Goal: Task Accomplishment & Management: Use online tool/utility

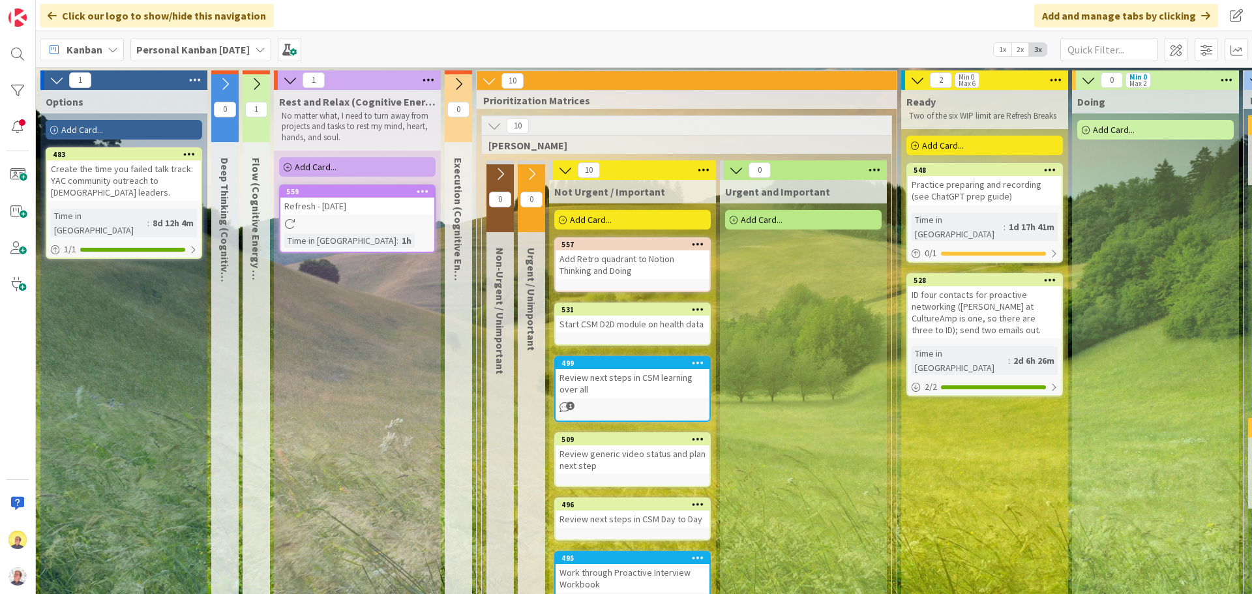
click at [155, 128] on div "Add Card..." at bounding box center [124, 130] width 156 height 20
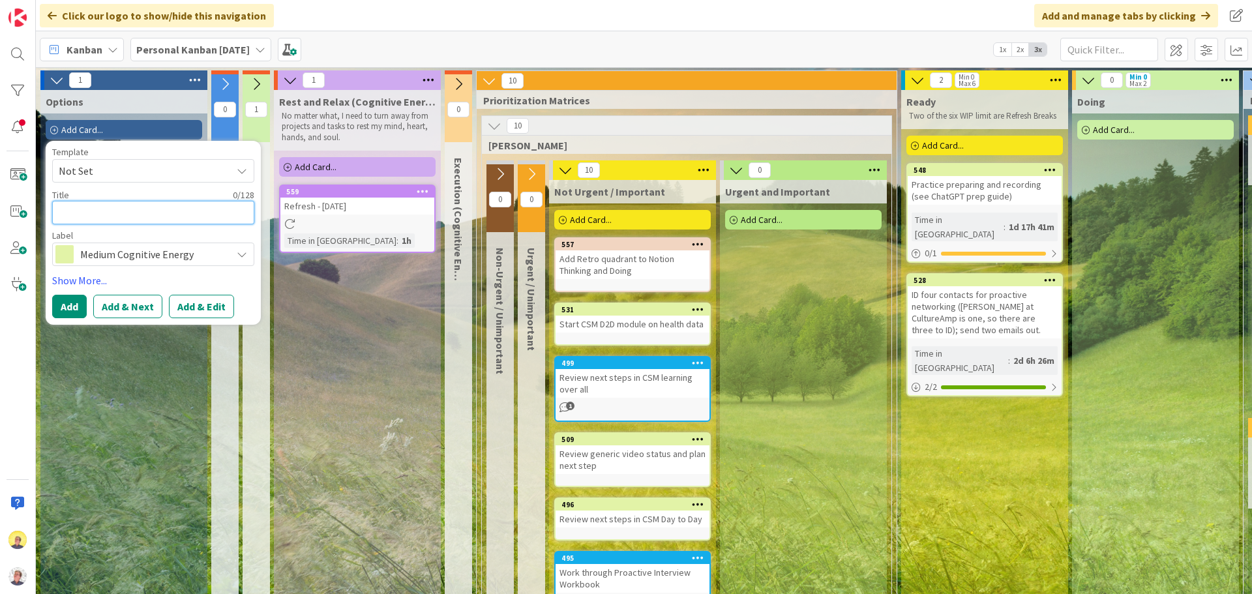
click at [84, 215] on textarea at bounding box center [153, 212] width 202 height 23
paste textarea "Prepare topics/questions for for info interview call with [PERSON_NAME] at Cult…"
type textarea "x"
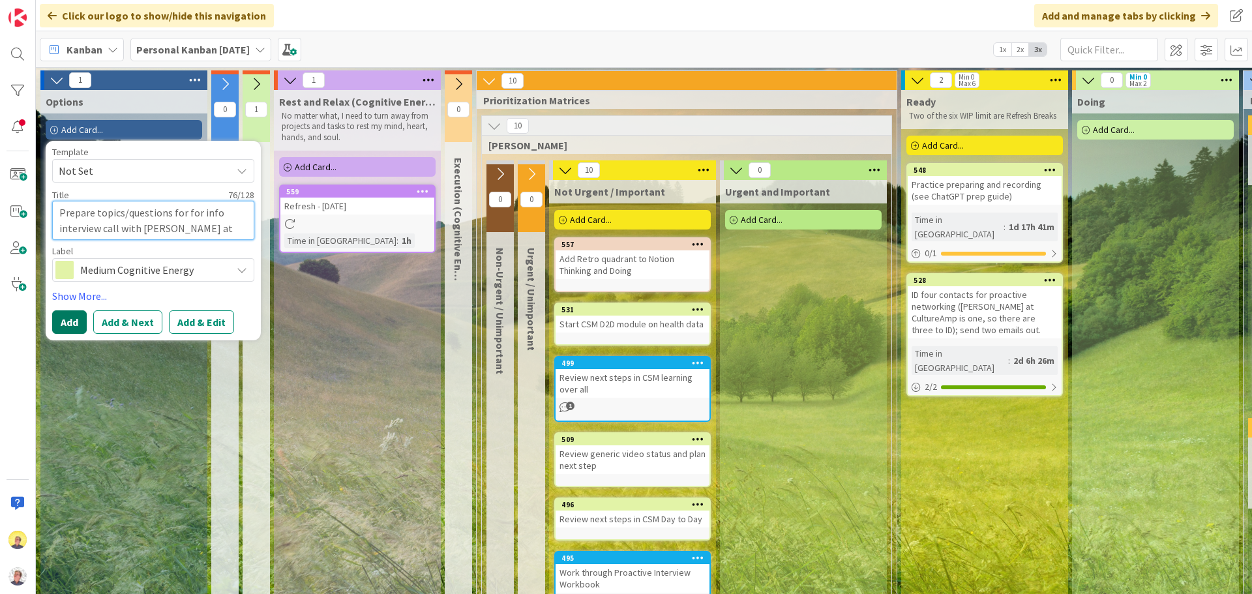
type textarea "Prepare topics/questions for for info interview call with [PERSON_NAME] at Cult…"
click at [76, 327] on button "Add" at bounding box center [69, 321] width 35 height 23
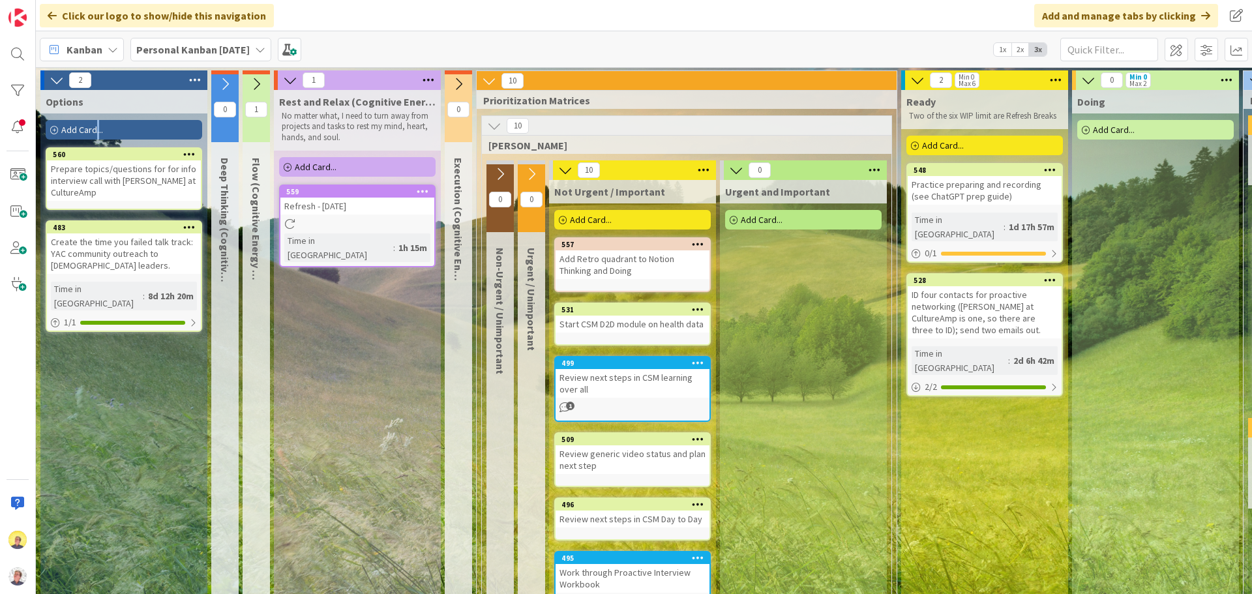
click at [98, 129] on span "Add Card..." at bounding box center [82, 130] width 42 height 12
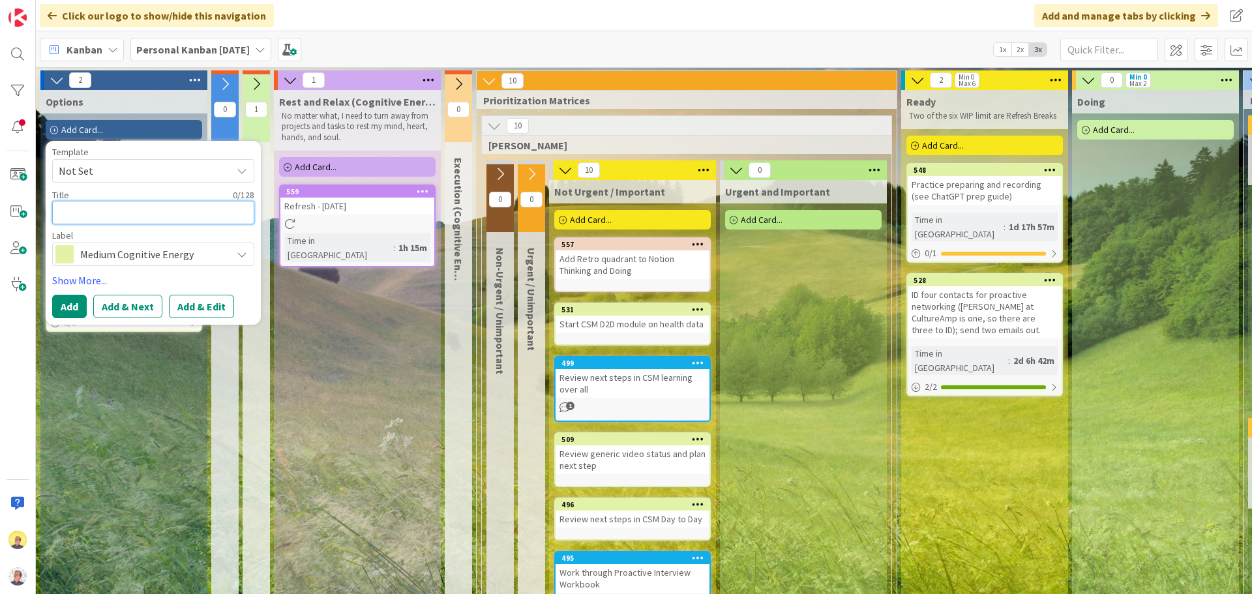
click at [89, 212] on textarea at bounding box center [153, 212] width 202 height 23
paste textarea "Determine follow up email list"
type textarea "x"
type textarea "Determine follow up email list"
click at [125, 308] on button "Add & Next" at bounding box center [127, 306] width 69 height 23
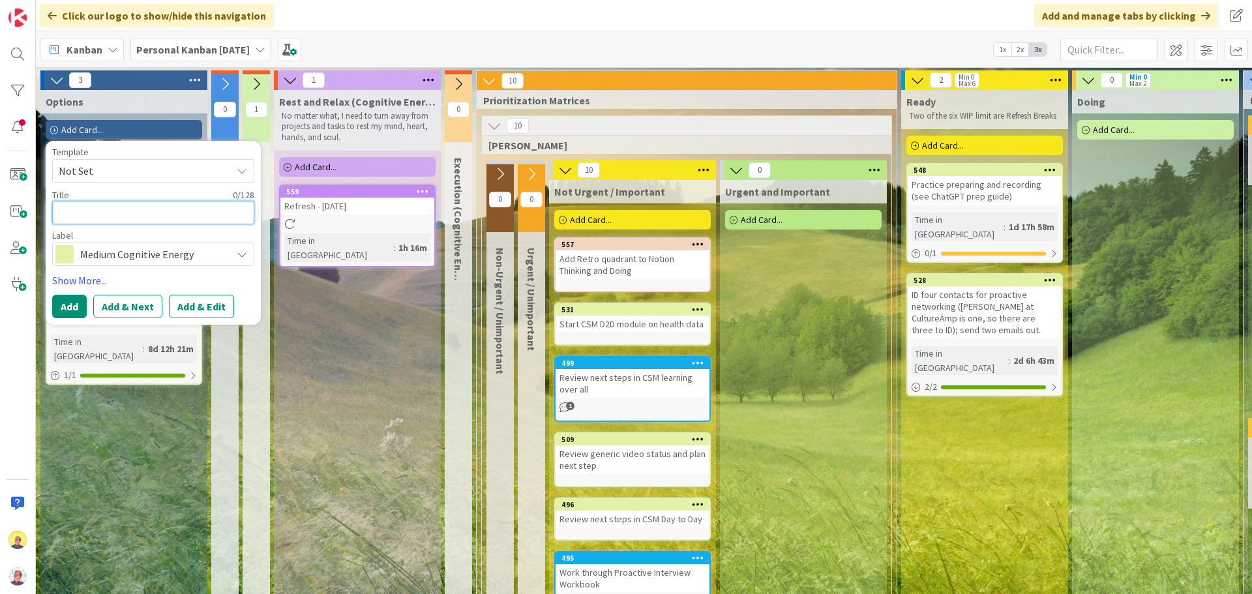
click at [74, 205] on textarea at bounding box center [153, 212] width 202 height 23
paste textarea "Execute follow ups"
type textarea "x"
type textarea "Execute follow ups"
click at [98, 307] on button "Add & Next" at bounding box center [127, 306] width 69 height 23
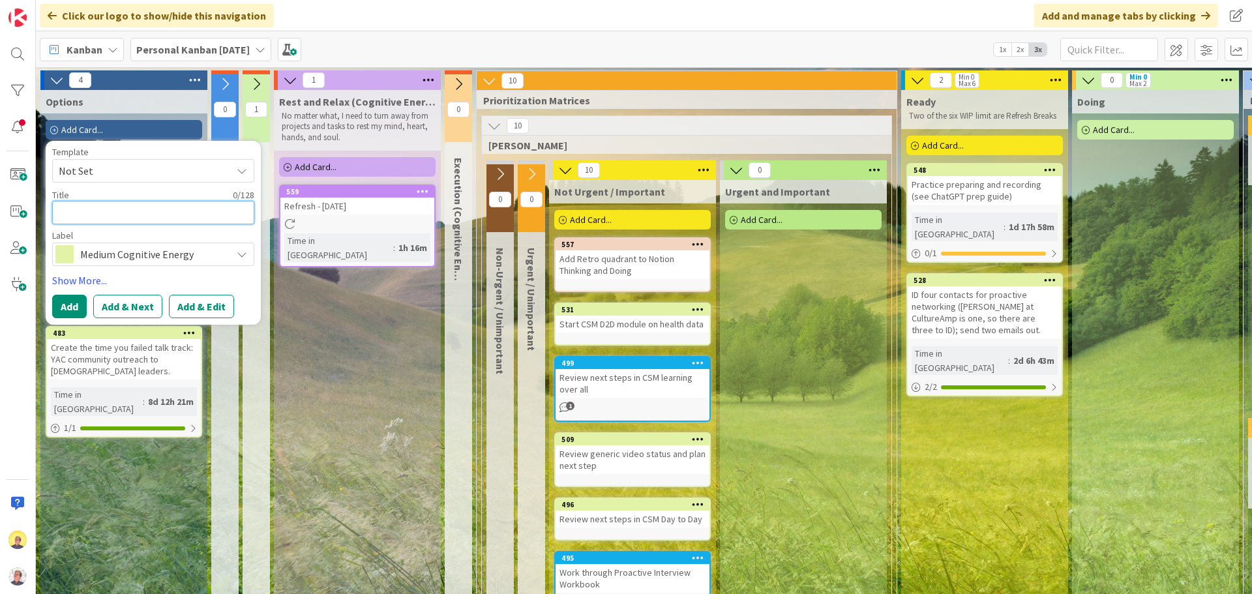
click at [136, 207] on textarea at bounding box center [153, 212] width 202 height 23
paste textarea "[DATE] Finish meeting with CAT people at 11:00"
type textarea "x"
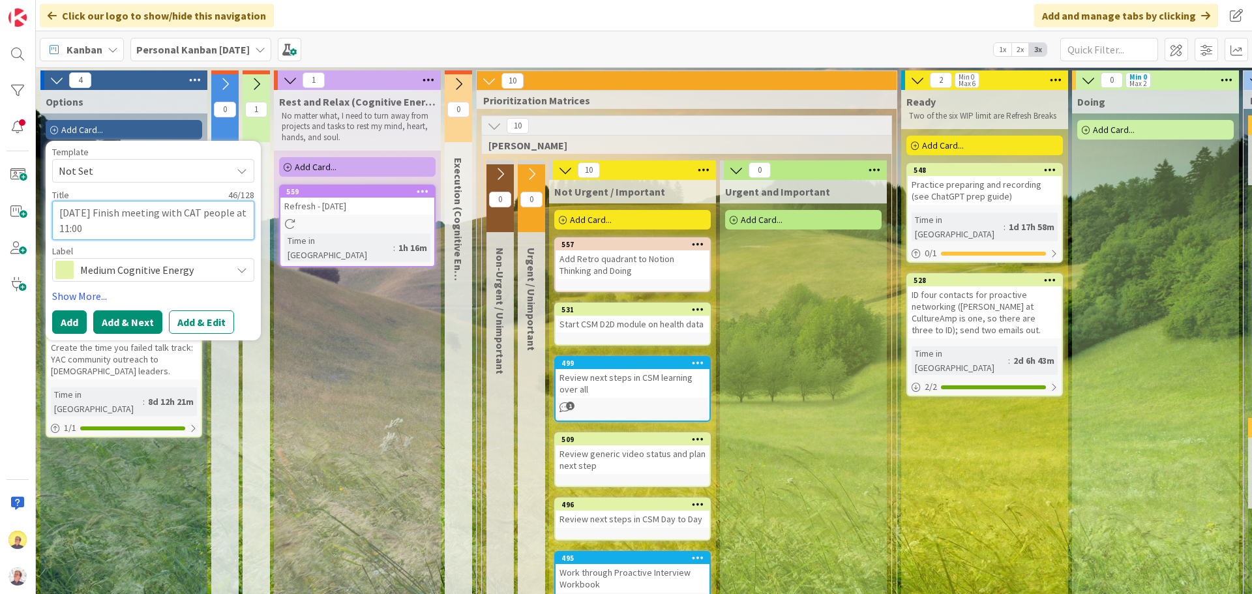
type textarea "[DATE] Finish meeting with CAT people at 11:00"
click at [121, 325] on button "Add & Next" at bounding box center [127, 321] width 69 height 23
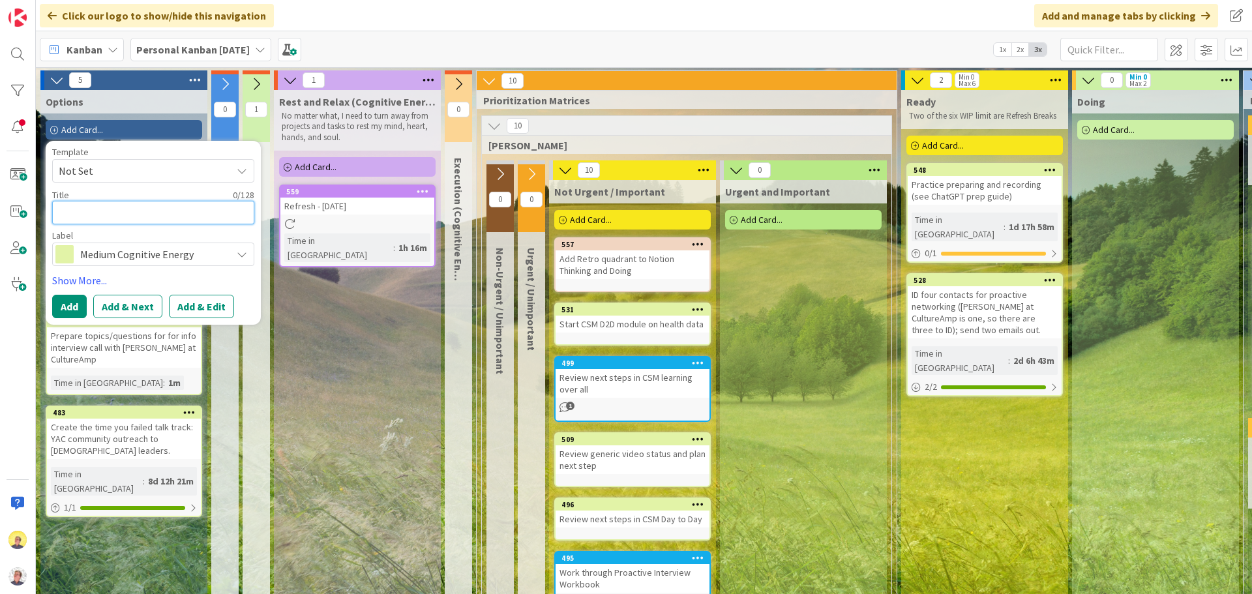
click at [134, 212] on textarea at bounding box center [153, 212] width 202 height 23
paste textarea "10 minute call with [PERSON_NAME] at 2PM"
type textarea "x"
type textarea "10 minute call with [PERSON_NAME] at 2PM"
click at [123, 307] on button "Add & Next" at bounding box center [127, 306] width 69 height 23
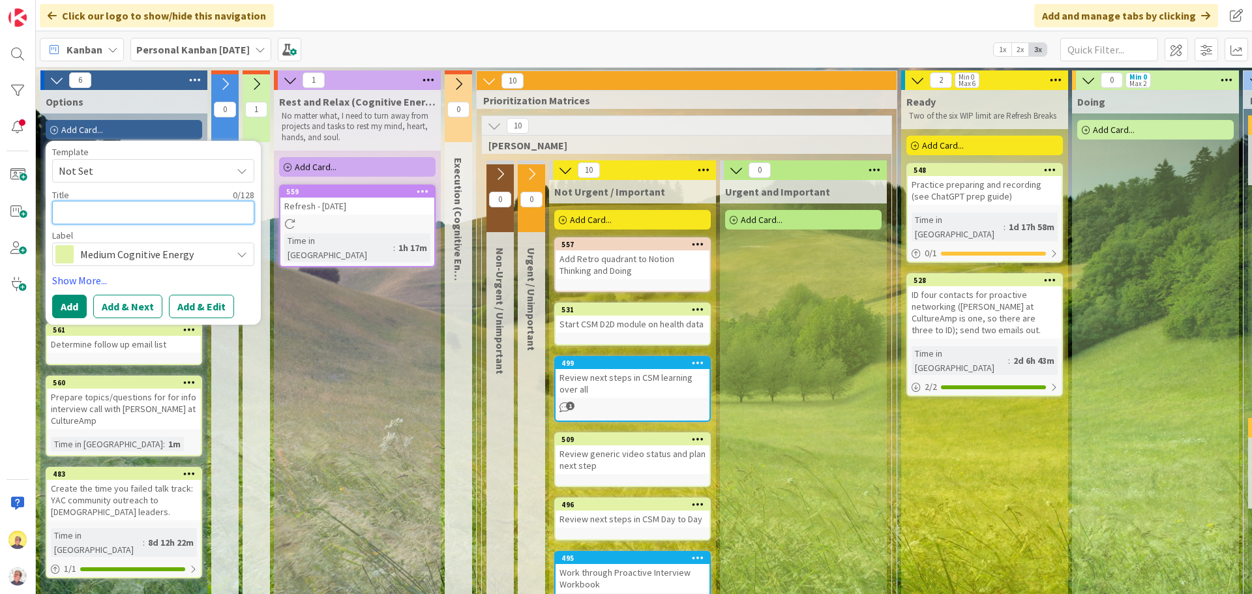
click at [92, 211] on textarea at bounding box center [153, 212] width 202 height 23
paste textarea "Review / Practice Generic Video Intro to feel conversational and more at ease"
type textarea "x"
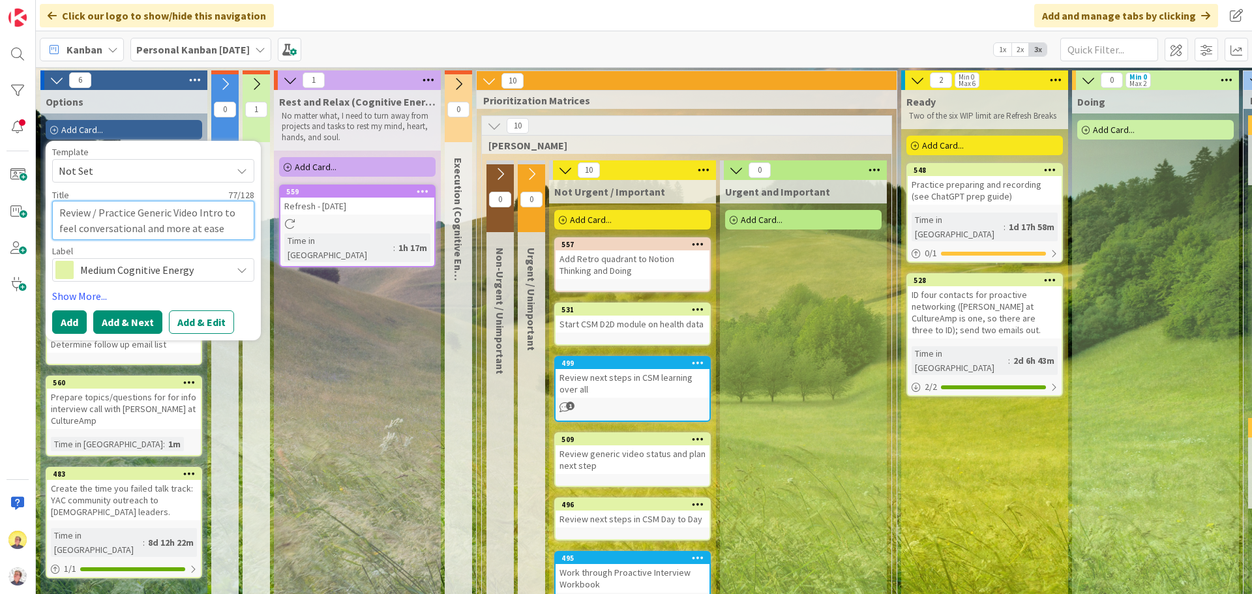
type textarea "Review / Practice Generic Video Intro to feel conversational and more at ease"
click at [104, 321] on button "Add & Next" at bounding box center [127, 321] width 69 height 23
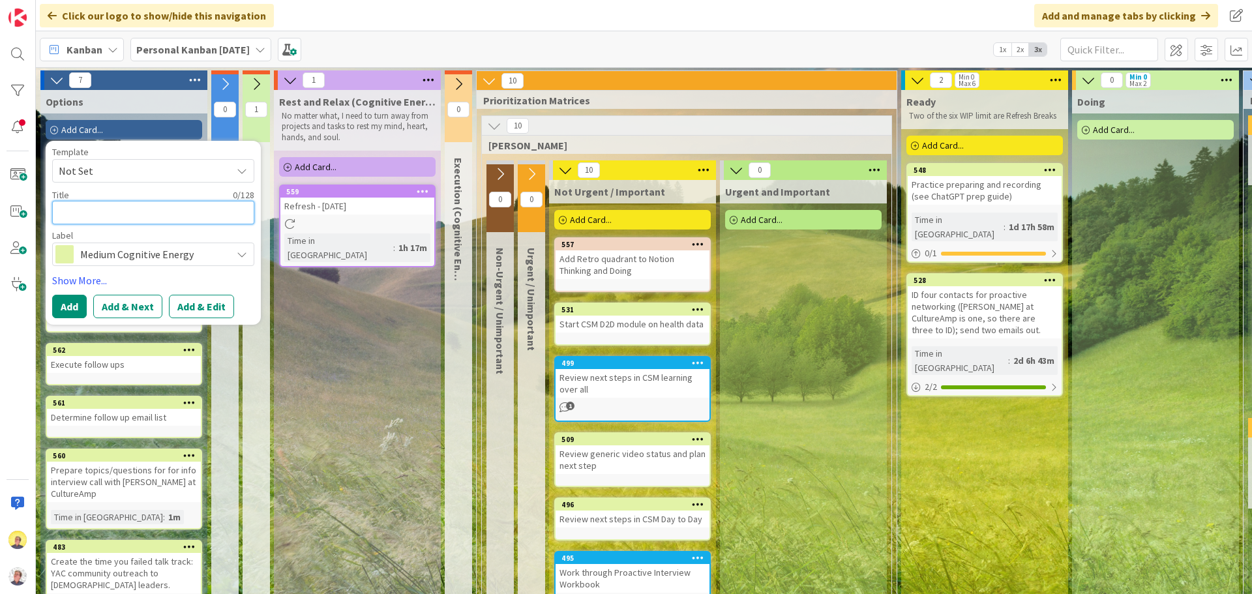
click at [78, 217] on textarea at bounding box center [153, 212] width 202 height 23
paste textarea "Record one take"
type textarea "x"
type textarea "Record one take"
type textarea "x"
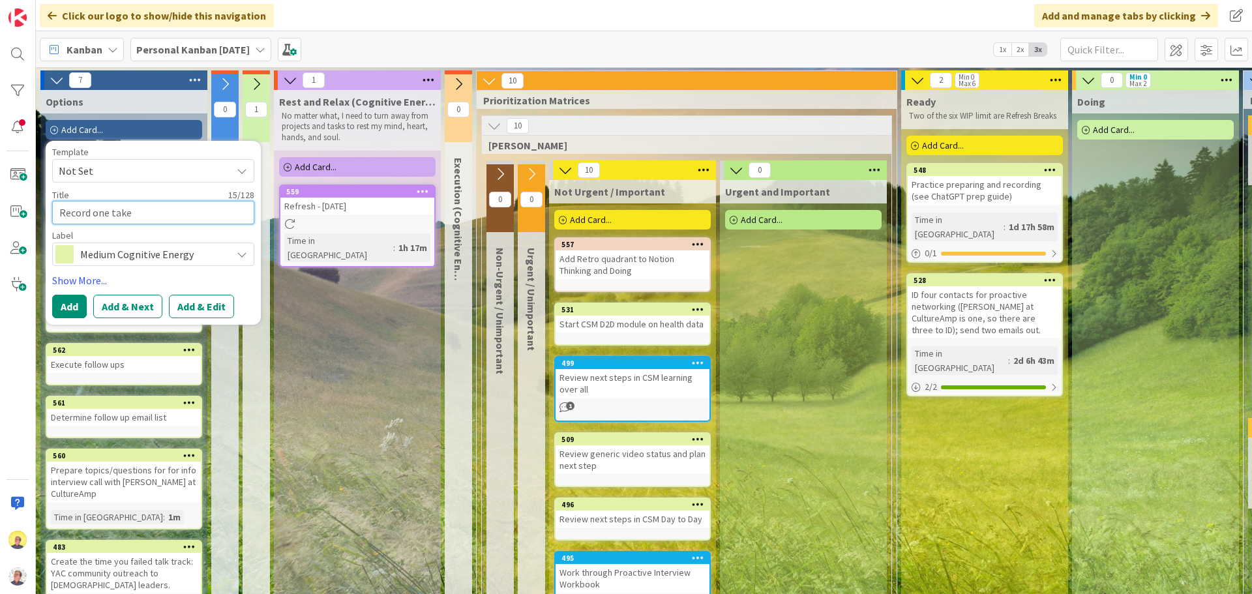
type textarea "Record one take"
type textarea "x"
type textarea "Record one take o"
type textarea "x"
type textarea "Record one take of"
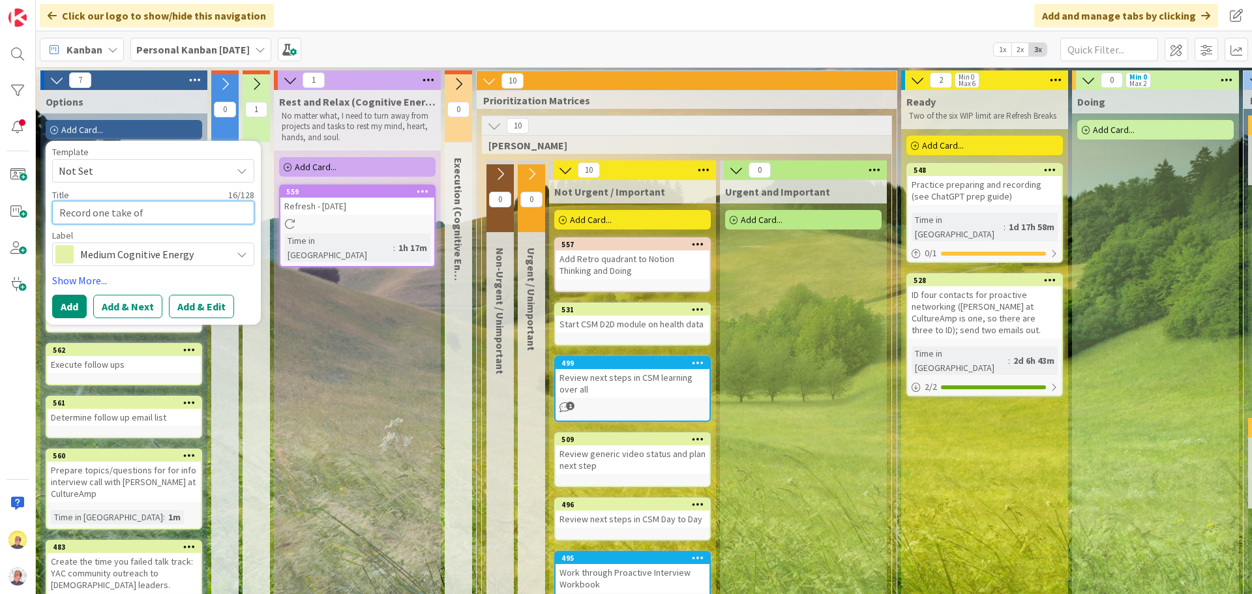
type textarea "x"
type textarea "Record one take of"
type textarea "x"
type textarea "Record one take of g"
type textarea "x"
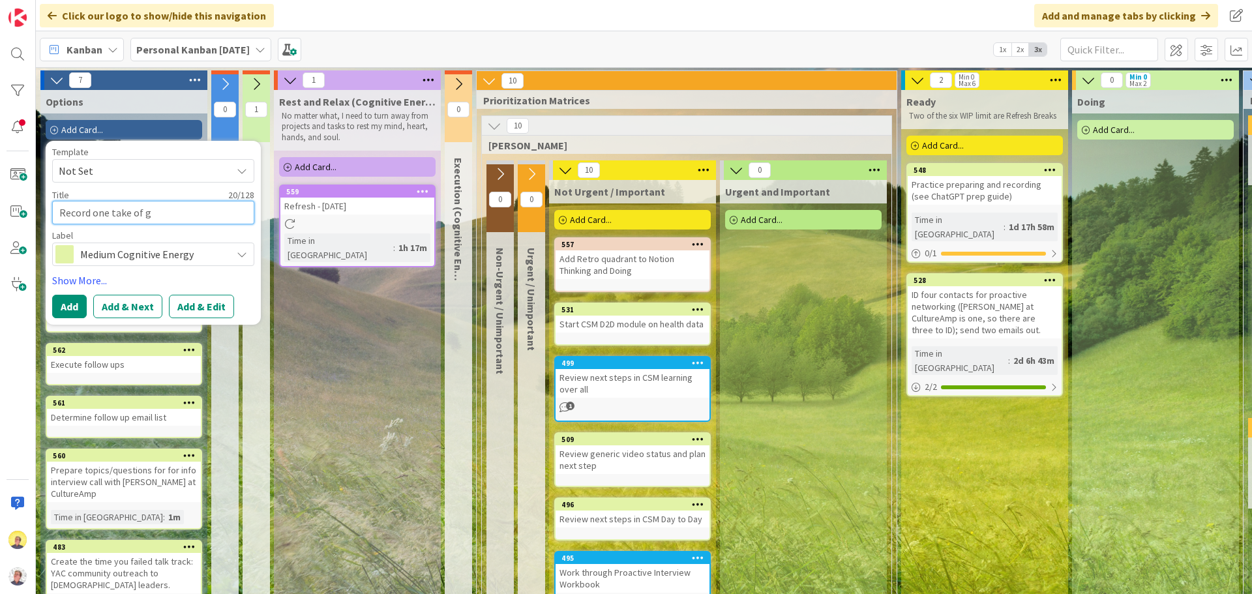
type textarea "Record one take of ge"
type textarea "x"
type textarea "Record one take of gen"
type textarea "x"
type textarea "Record one take of gene"
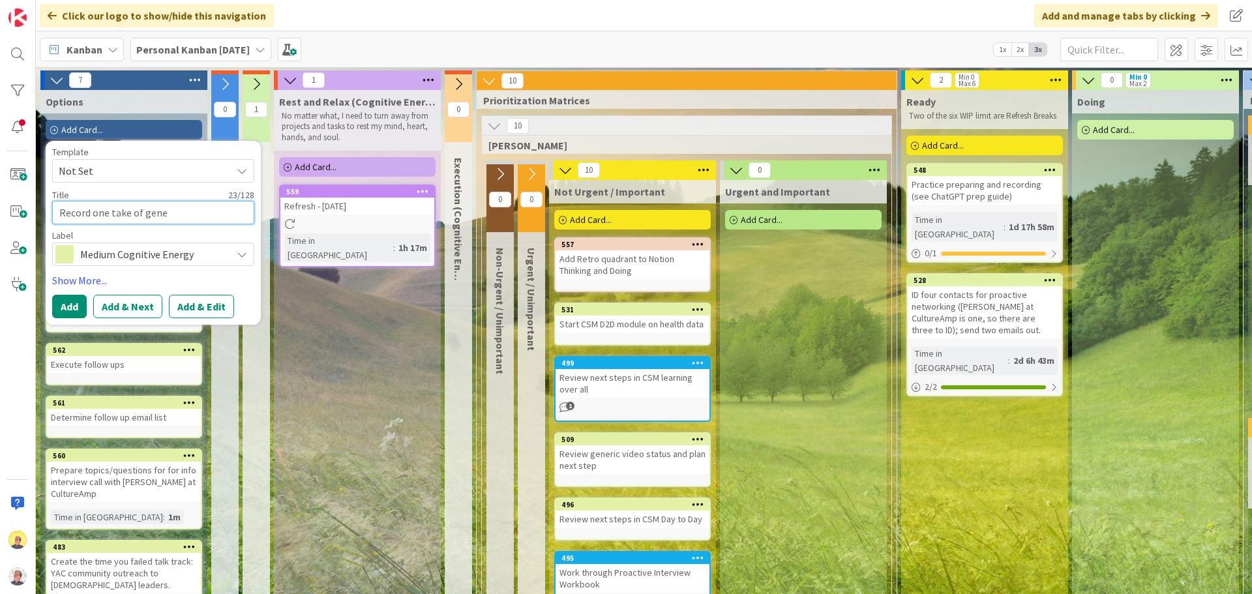
type textarea "x"
type textarea "Record one take of gener"
type textarea "x"
type textarea "Record one take of generi"
type textarea "x"
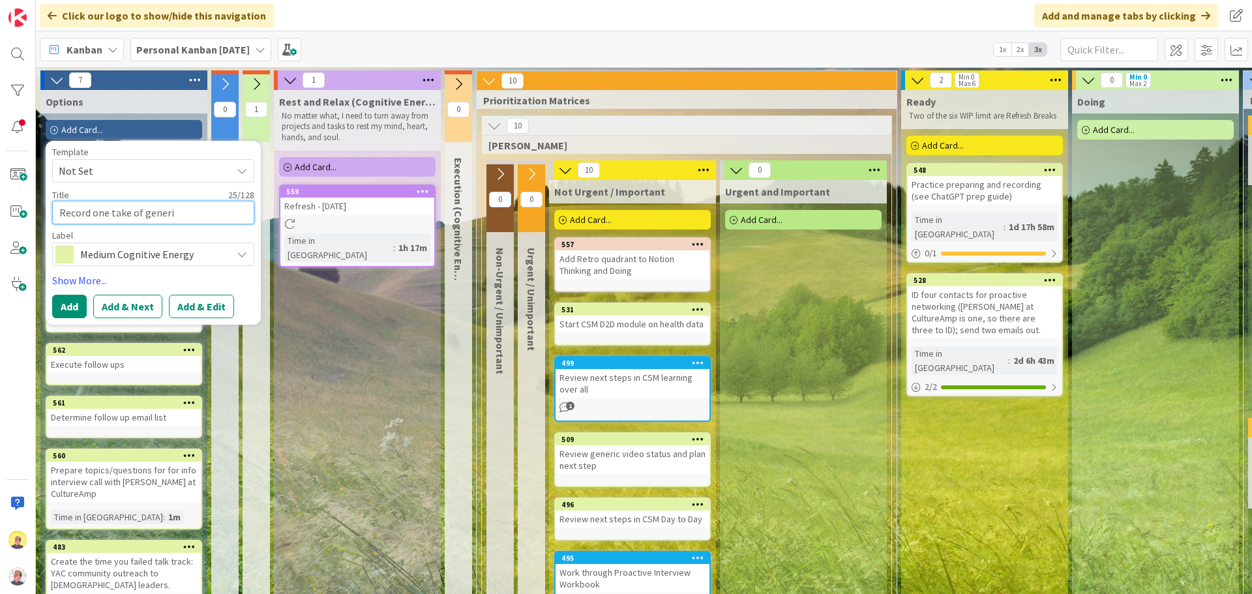
type textarea "Record one take of generic"
type textarea "x"
type textarea "Record one take of generic"
type textarea "x"
type textarea "Record one take of generic v"
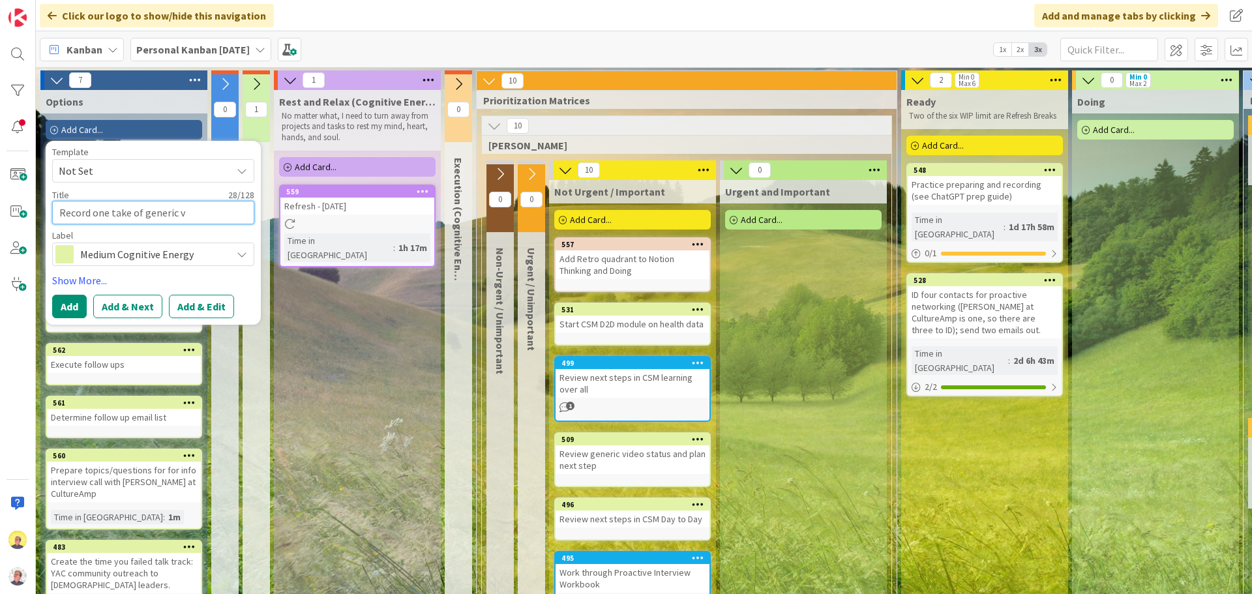
type textarea "x"
type textarea "Record one take of generic vi"
type textarea "x"
type textarea "Record one take of generic vid"
type textarea "x"
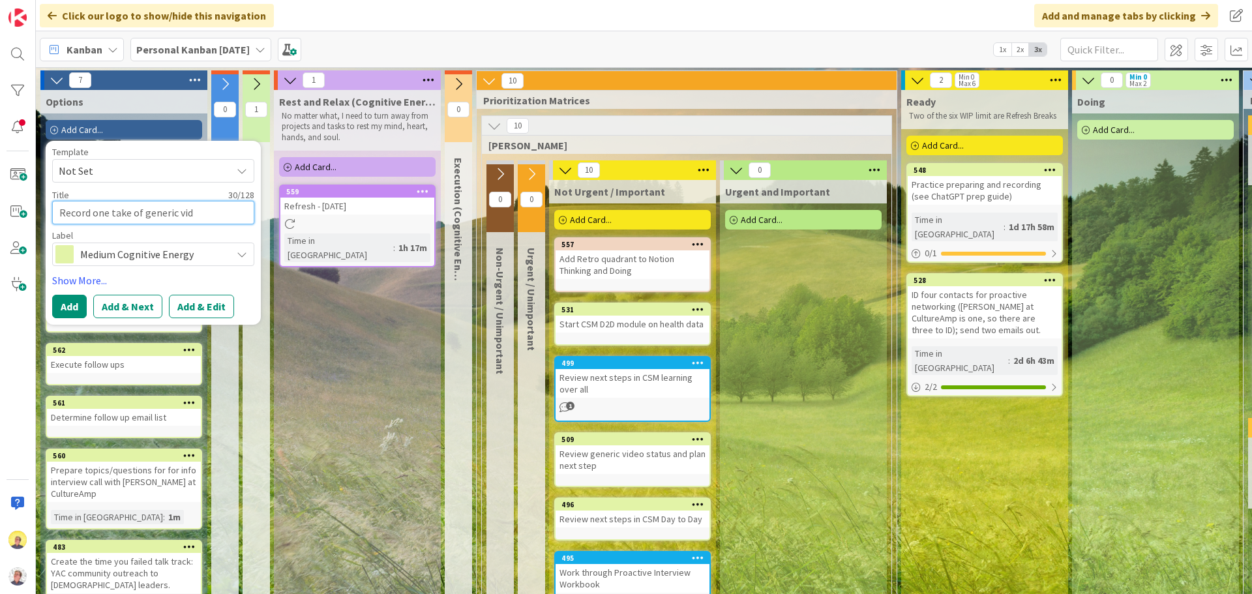
type textarea "Record one take of generic vide"
type textarea "x"
type textarea "Record one take of generic video"
click at [130, 297] on button "Add & Next" at bounding box center [127, 306] width 69 height 23
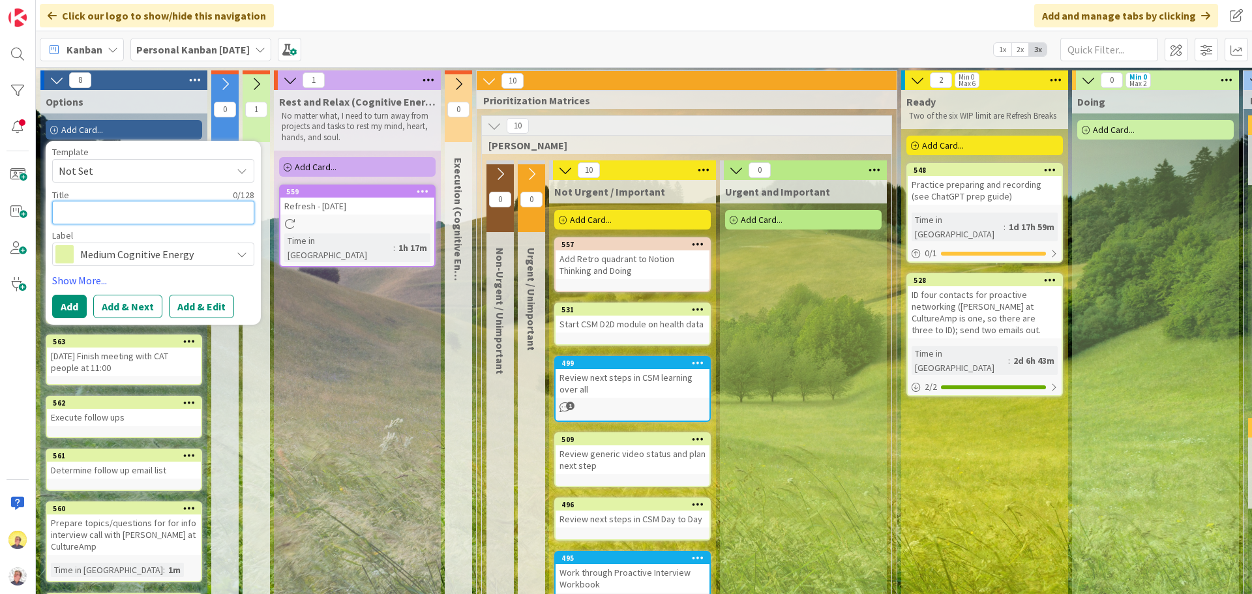
click at [201, 218] on textarea at bounding box center [153, 212] width 202 height 23
paste textarea "Start CSM module on health data"
type textarea "x"
type textarea "Start CSM module on health data"
click at [145, 303] on button "Add & Next" at bounding box center [127, 306] width 69 height 23
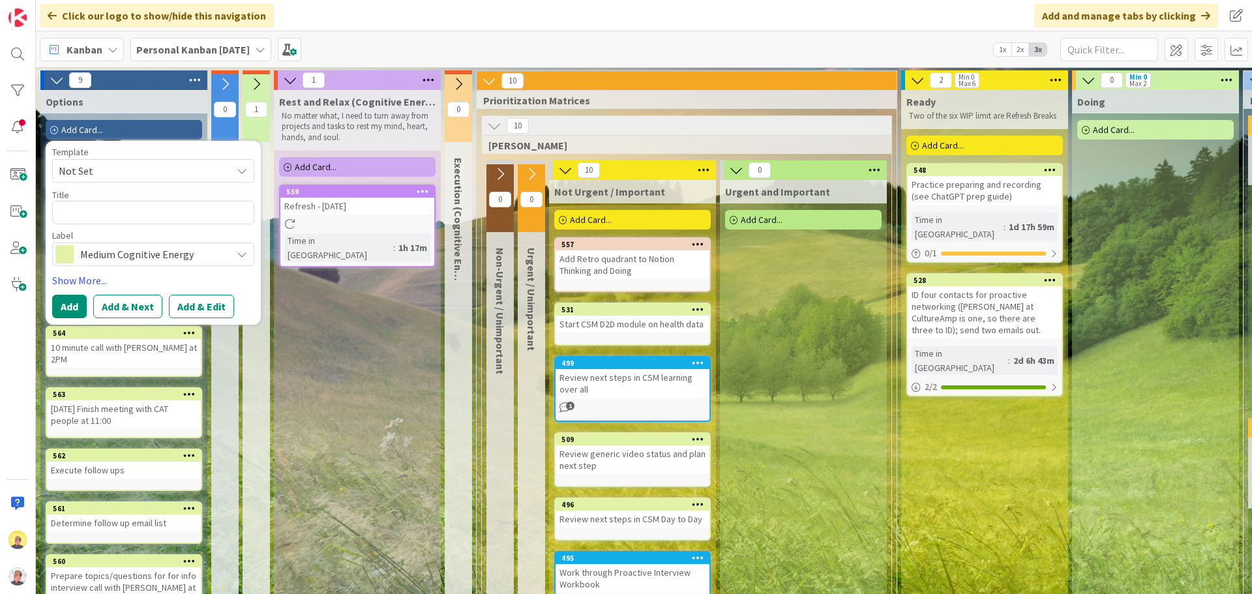
click at [320, 376] on div "Rest and Relax (Cognitive Energy L) No matter what, I need to turn away from pr…" at bounding box center [357, 519] width 167 height 858
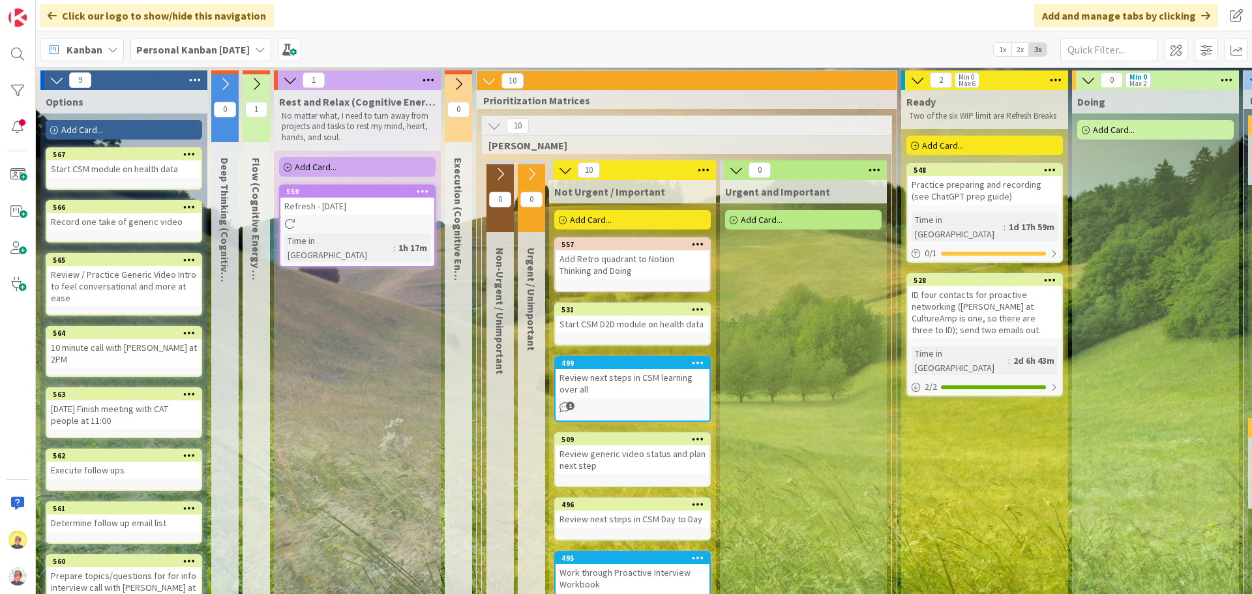
click at [143, 175] on div "Start CSM module on health data" at bounding box center [124, 168] width 154 height 17
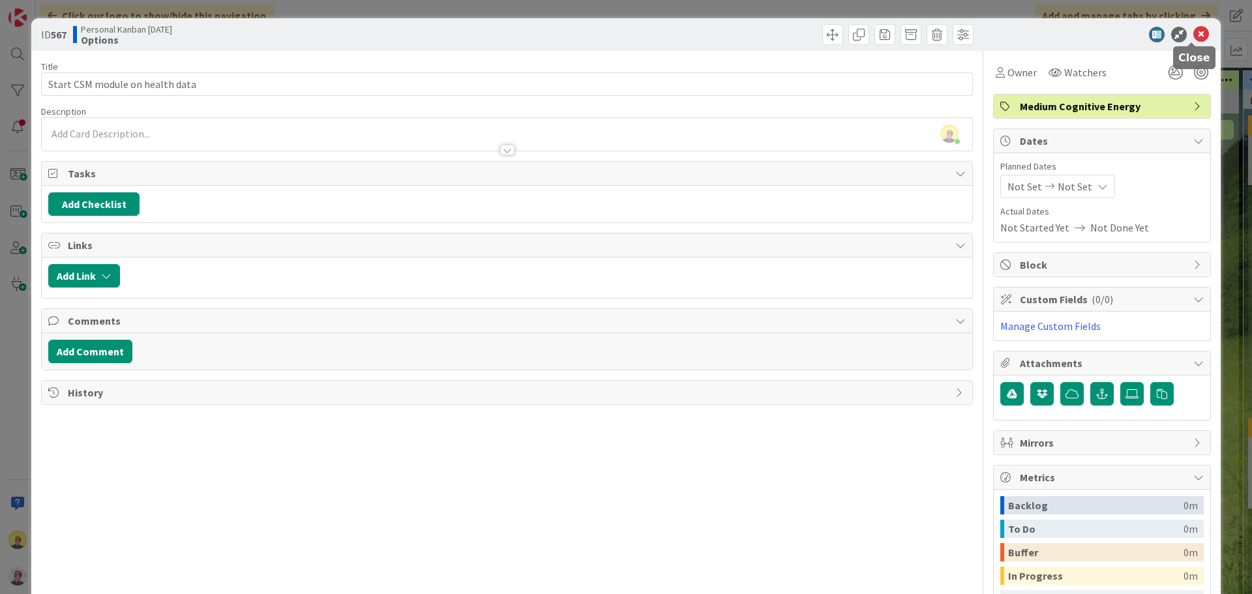
click at [1001, 33] on icon at bounding box center [1201, 35] width 16 height 16
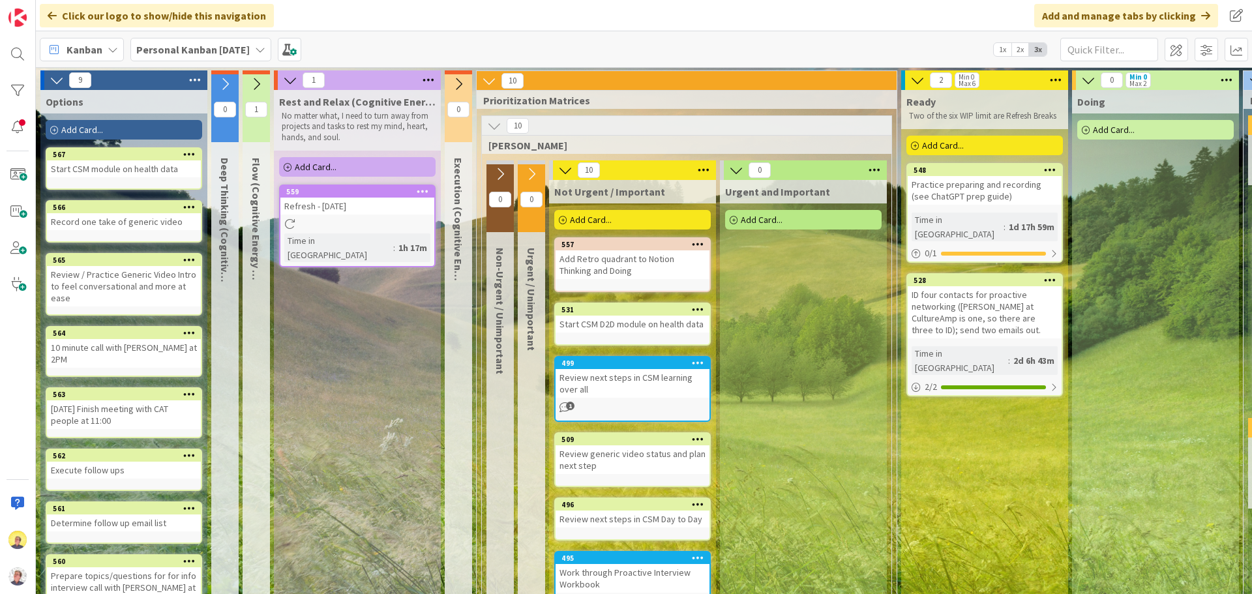
click at [190, 155] on icon at bounding box center [189, 153] width 12 height 9
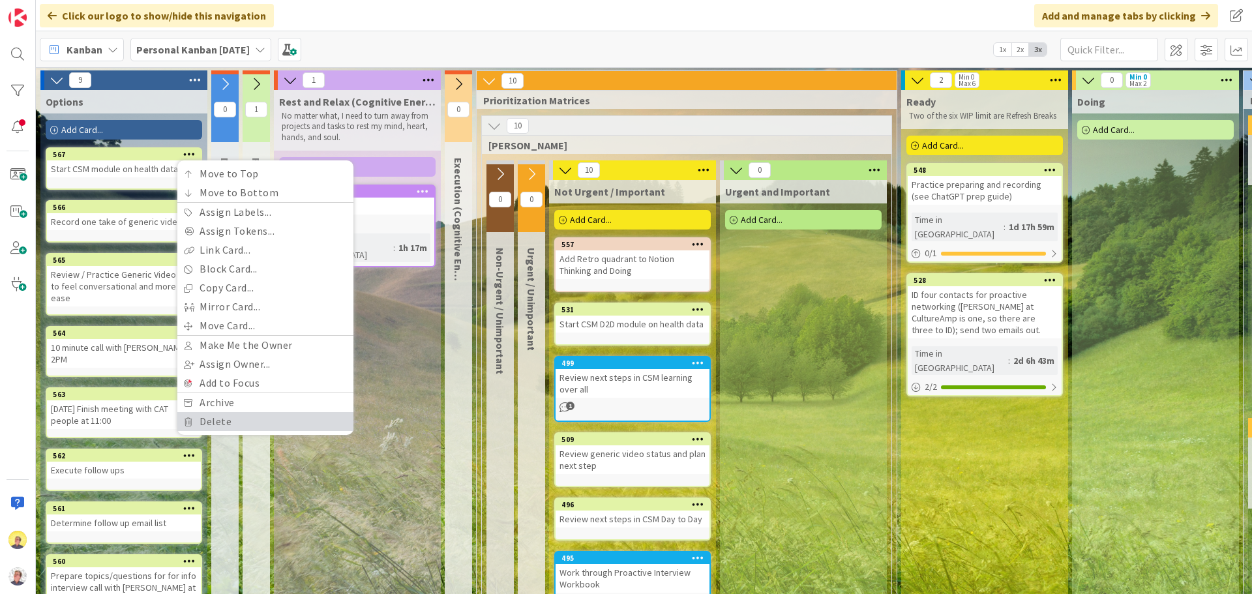
click at [230, 421] on link "Delete" at bounding box center [265, 421] width 176 height 19
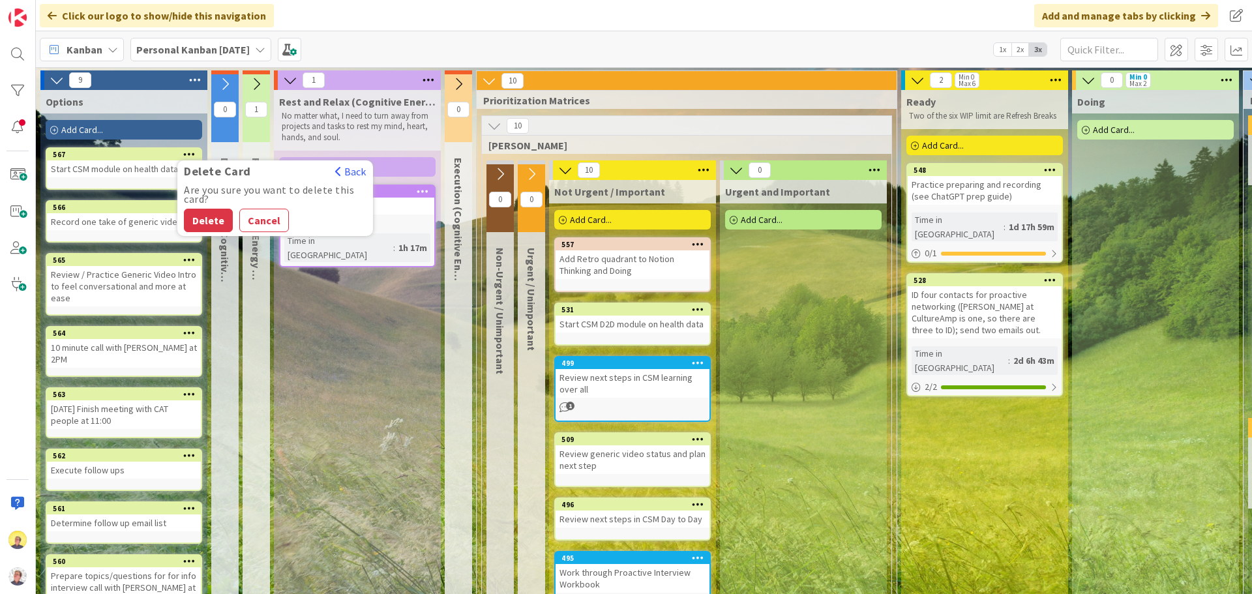
click at [331, 394] on div "Rest and Relax (Cognitive Energy L) No matter what, I need to turn away from pr…" at bounding box center [357, 519] width 167 height 858
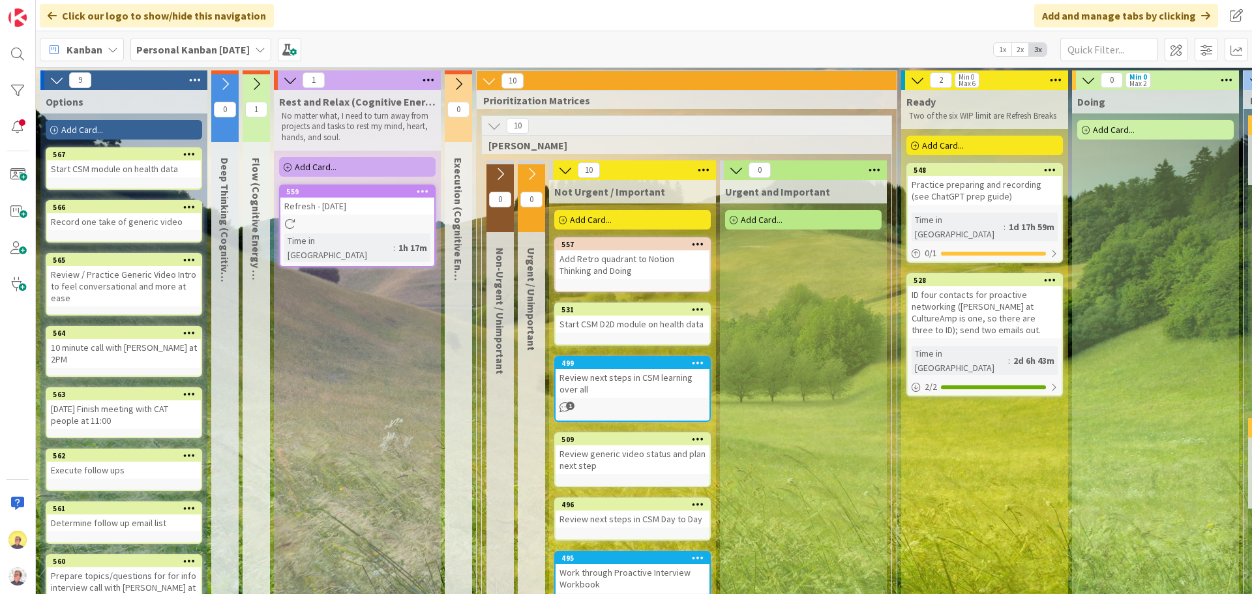
click at [190, 151] on icon at bounding box center [189, 153] width 12 height 9
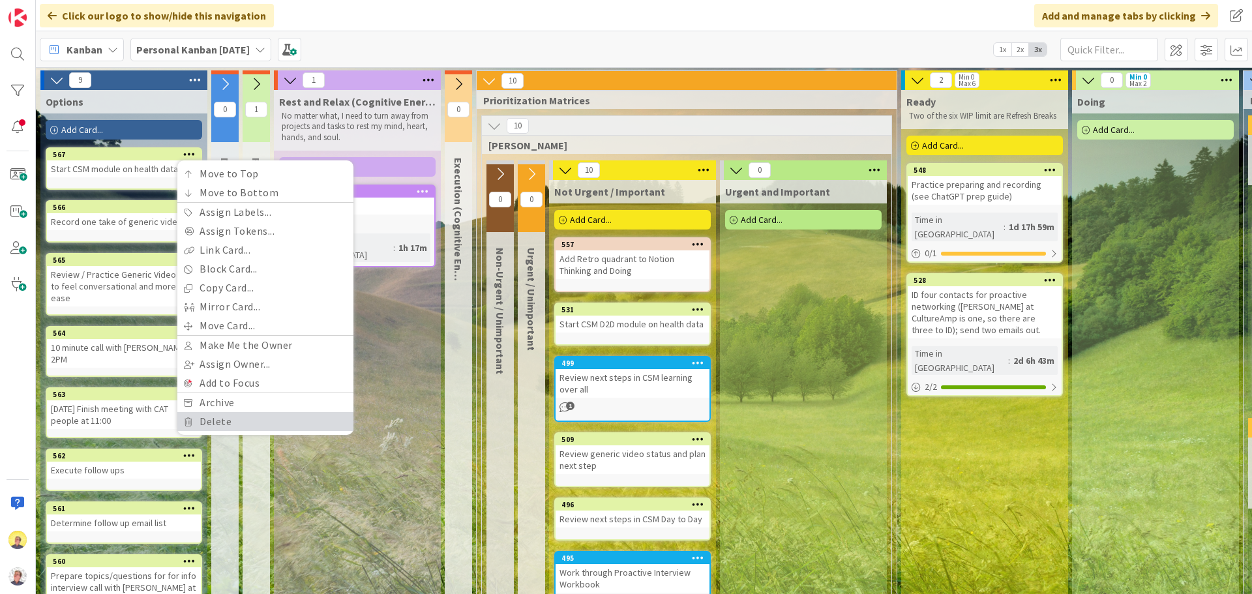
click at [230, 419] on link "Delete" at bounding box center [265, 421] width 176 height 19
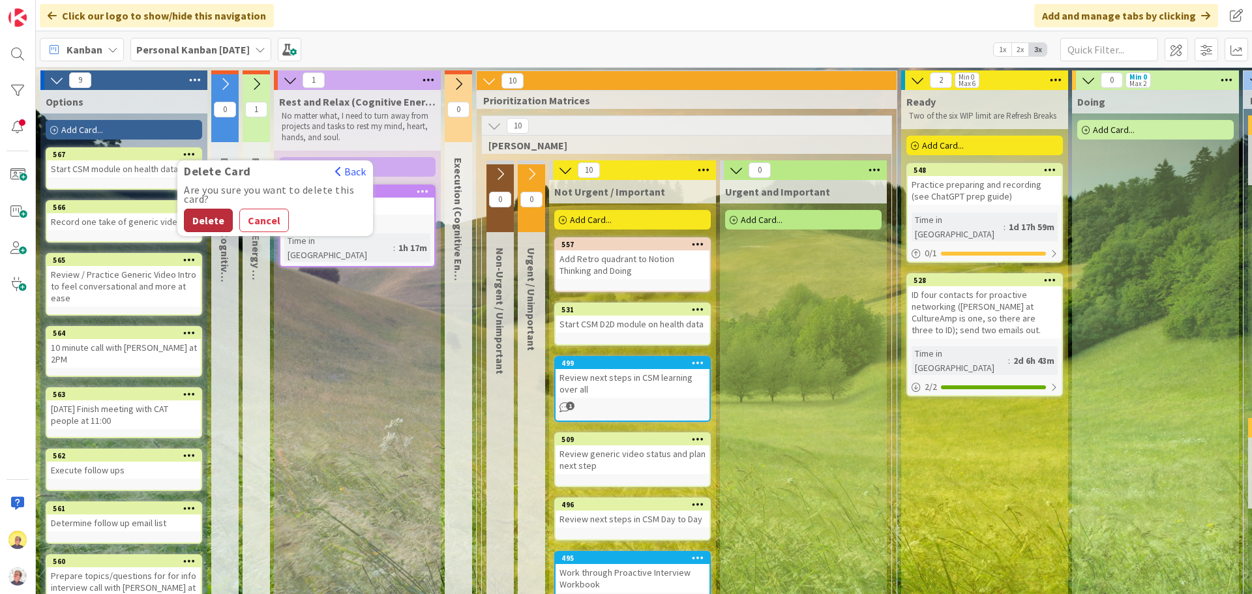
click at [194, 224] on button "Delete" at bounding box center [208, 220] width 49 height 23
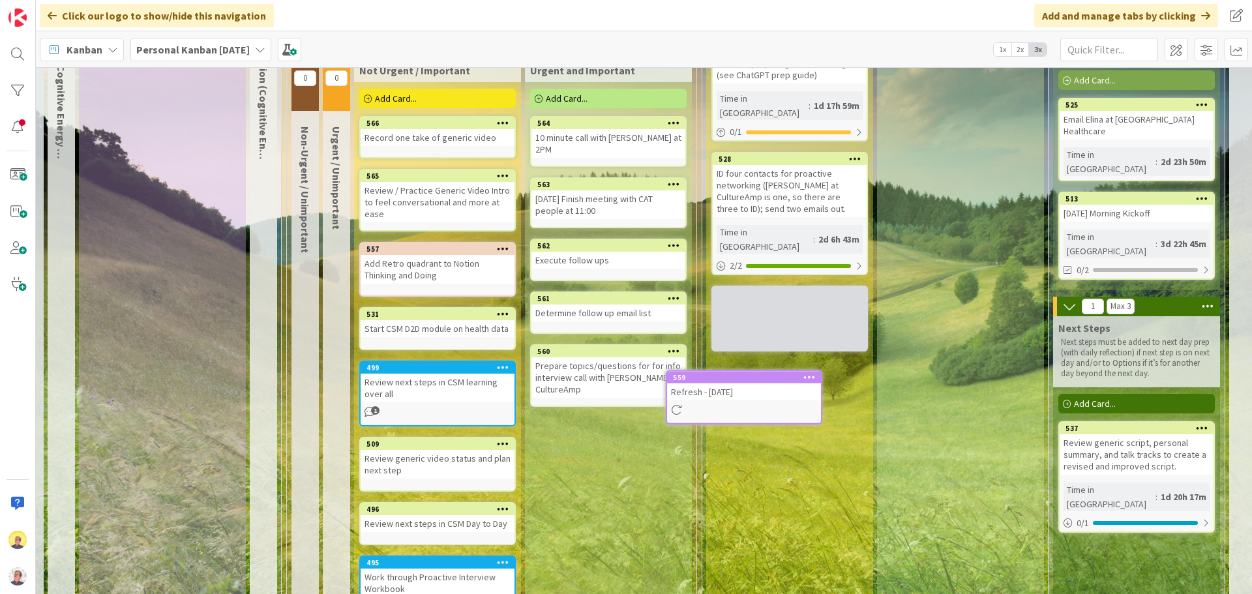
scroll to position [127, 195]
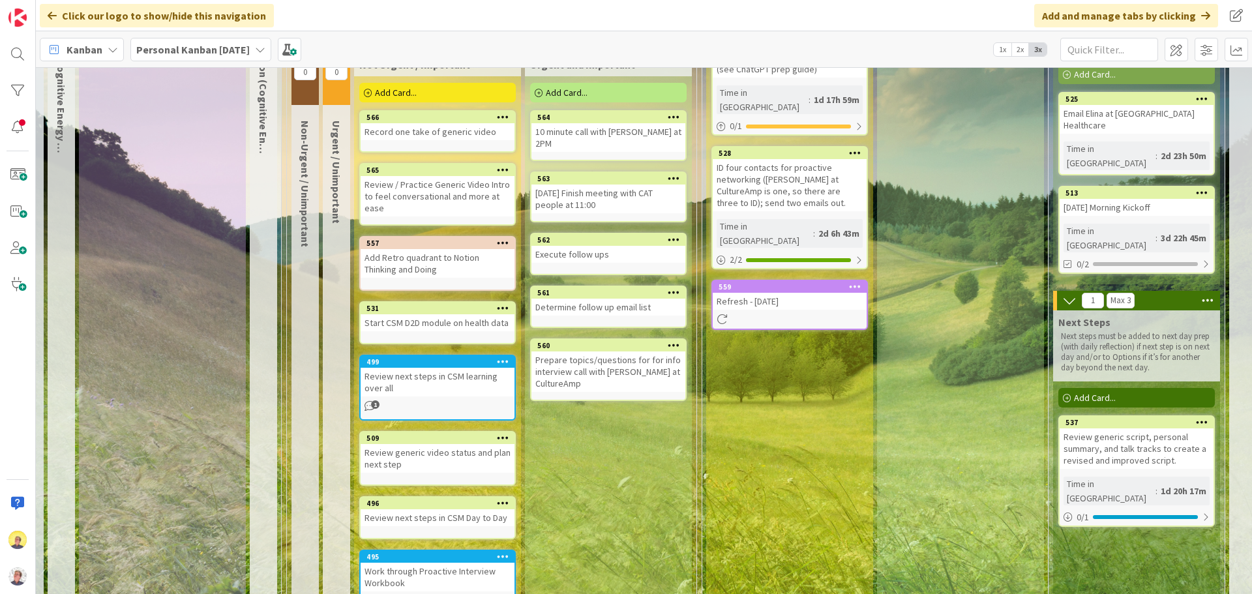
click at [852, 282] on icon at bounding box center [855, 286] width 12 height 9
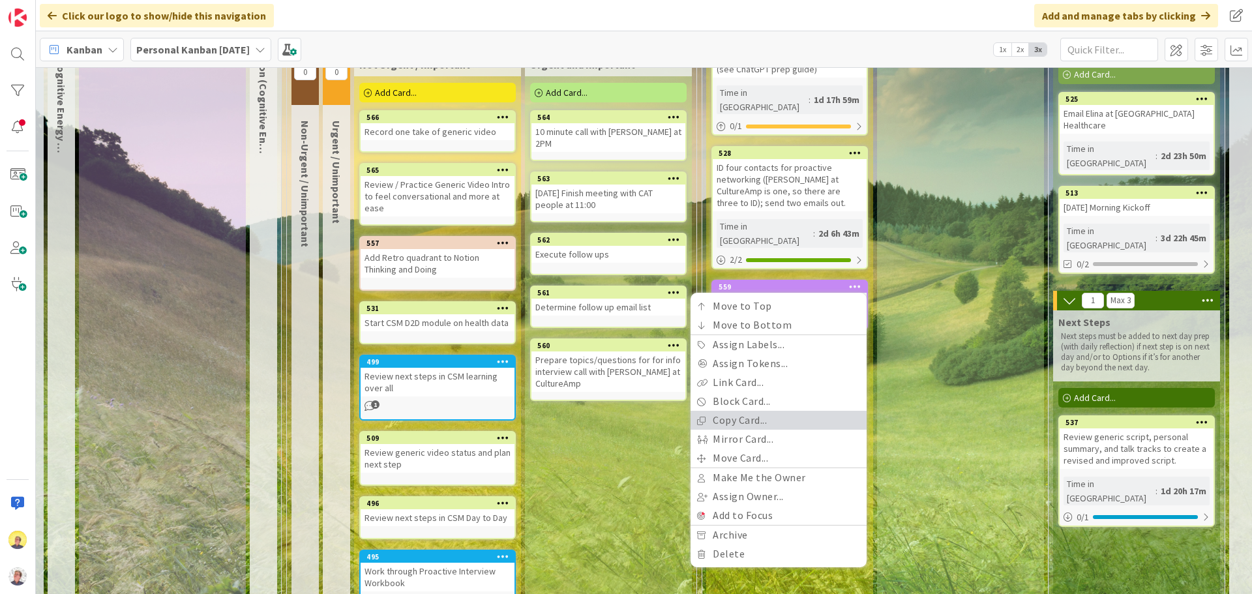
click at [745, 411] on link "Copy Card..." at bounding box center [779, 420] width 176 height 19
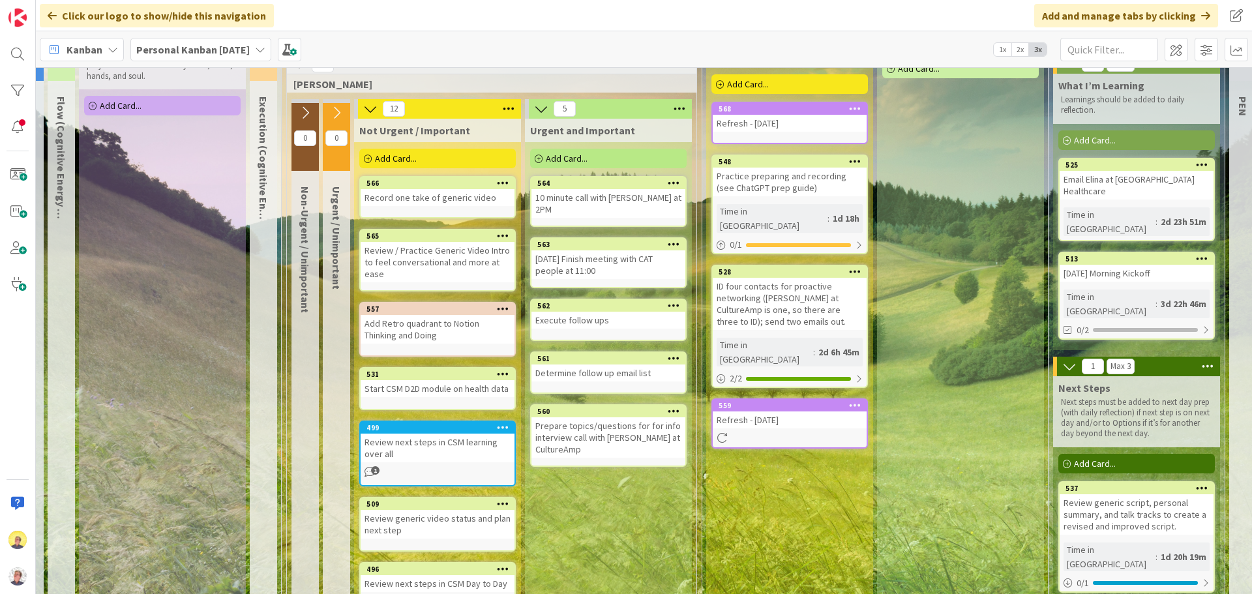
scroll to position [0, 195]
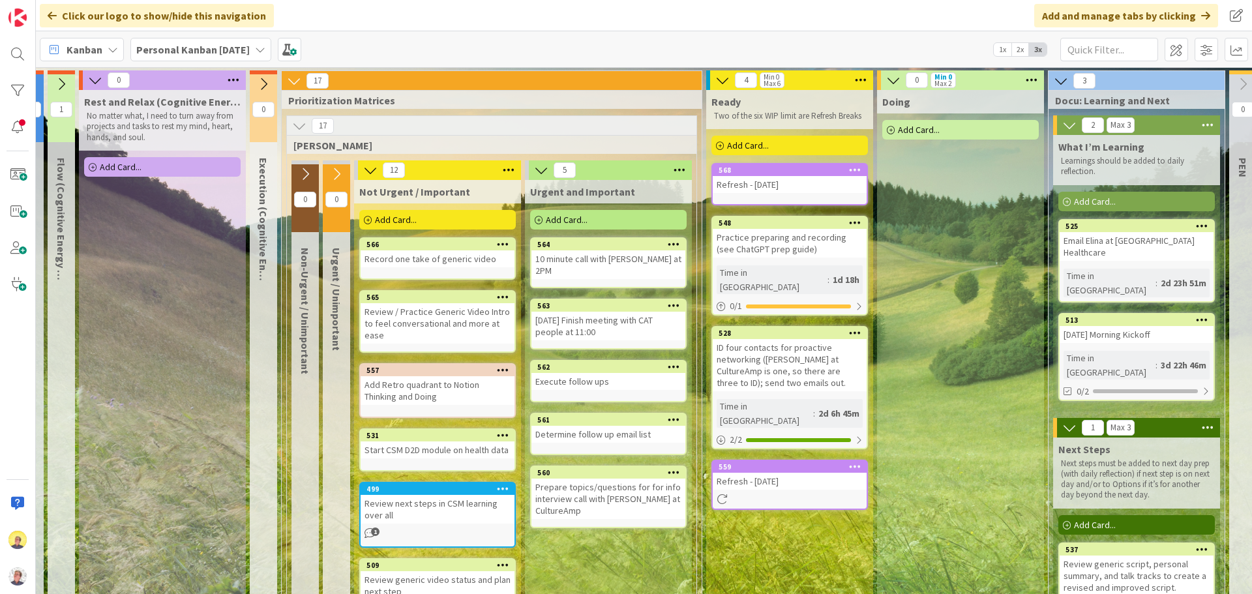
click at [821, 182] on div "Refresh - [DATE]" at bounding box center [790, 184] width 154 height 17
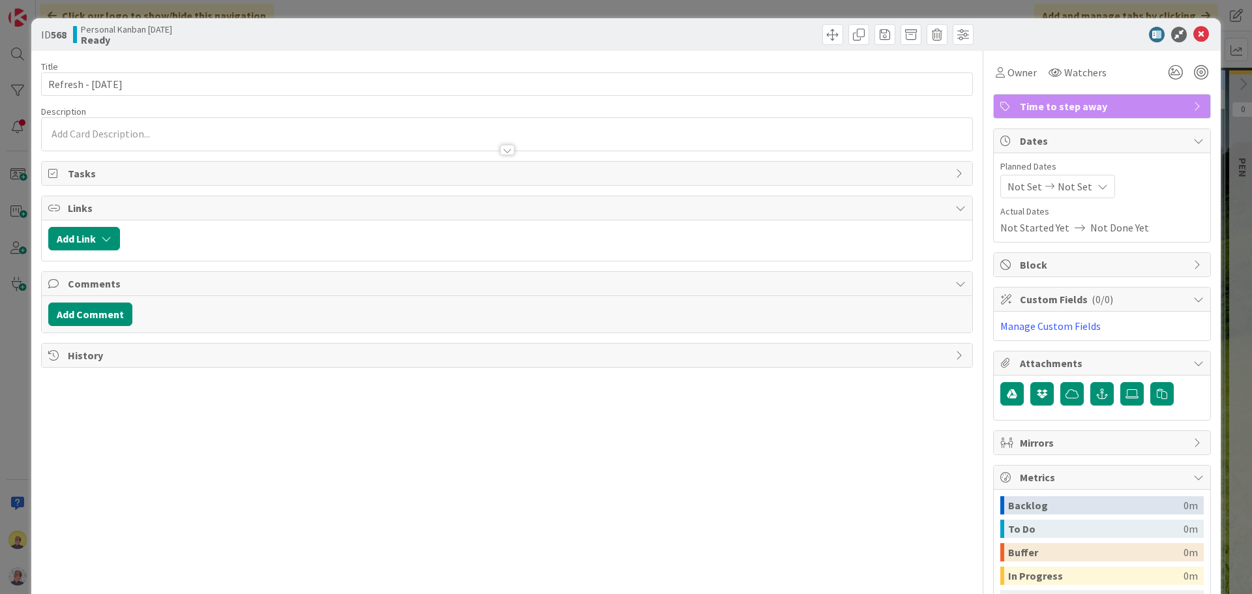
type textarea "x"
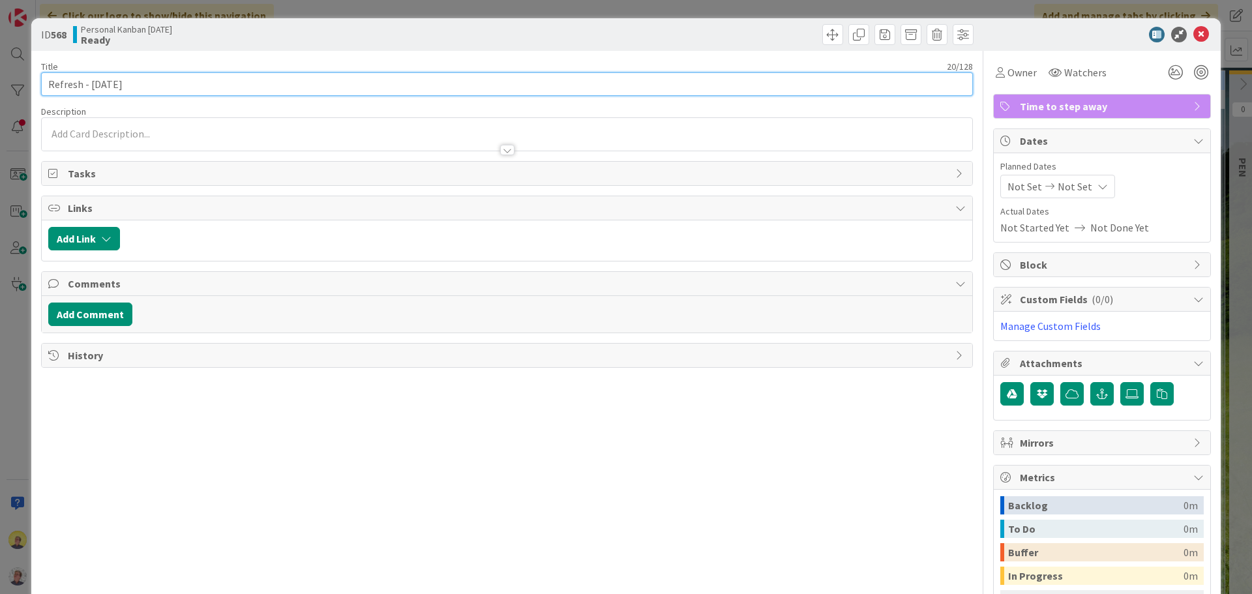
click at [279, 82] on input "Refresh - [DATE]" at bounding box center [507, 83] width 932 height 23
type input "Refresh - [DATE]"
type textarea "x"
type input "Refresh - [DATE] AM"
type textarea "x"
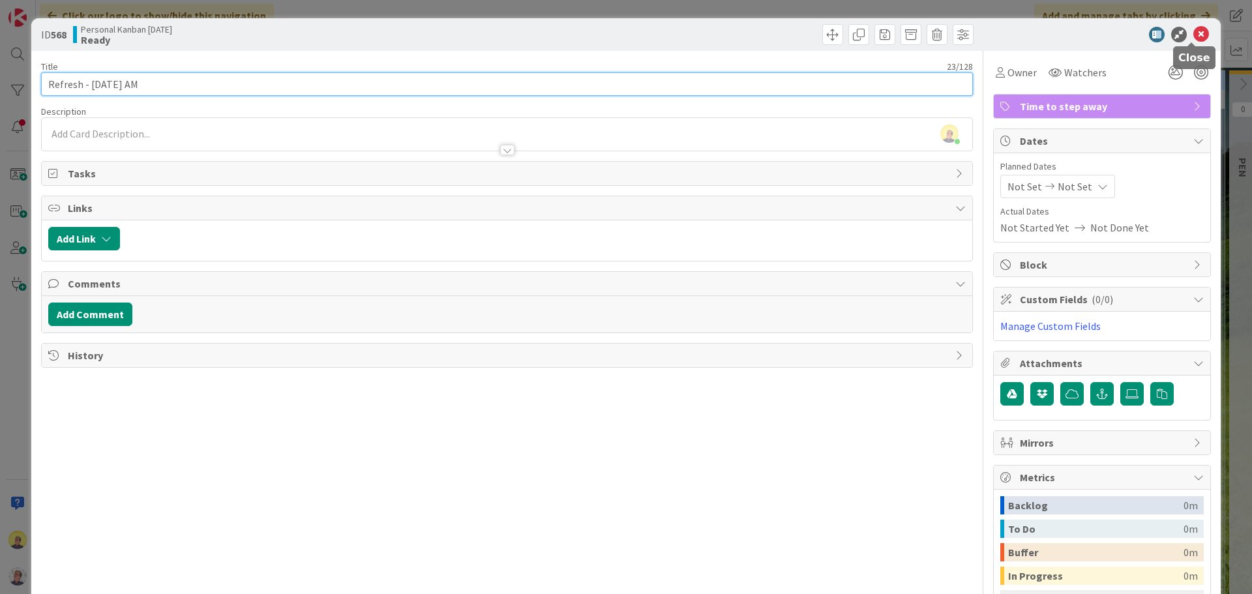
type input "Refresh - [DATE] AM"
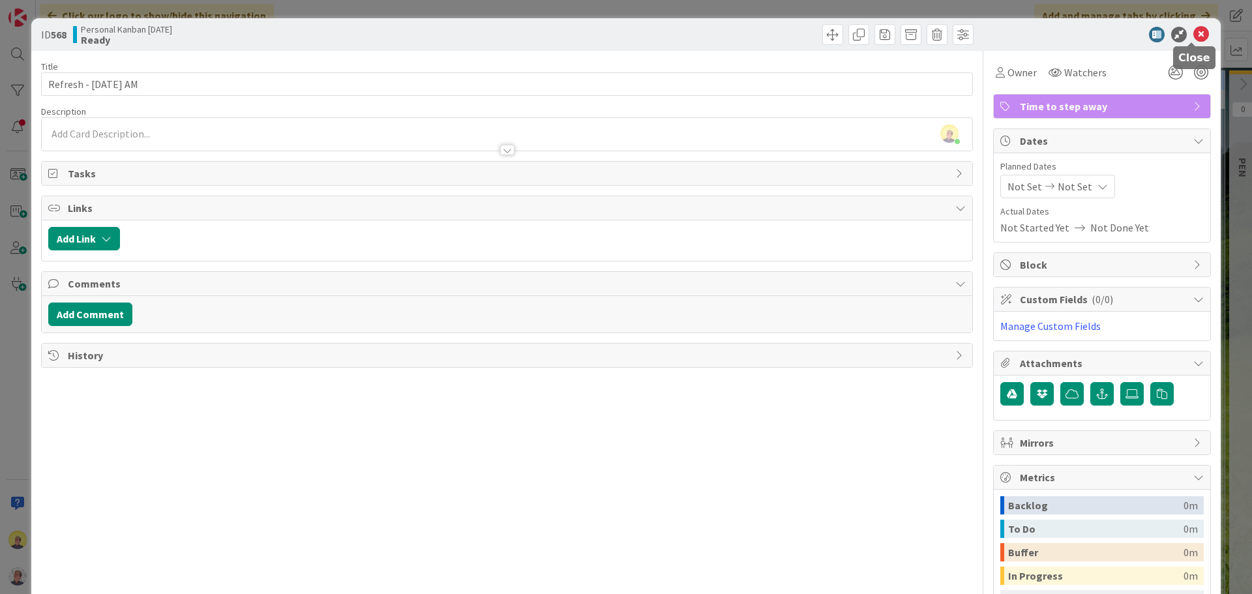
click at [1001, 33] on icon at bounding box center [1201, 35] width 16 height 16
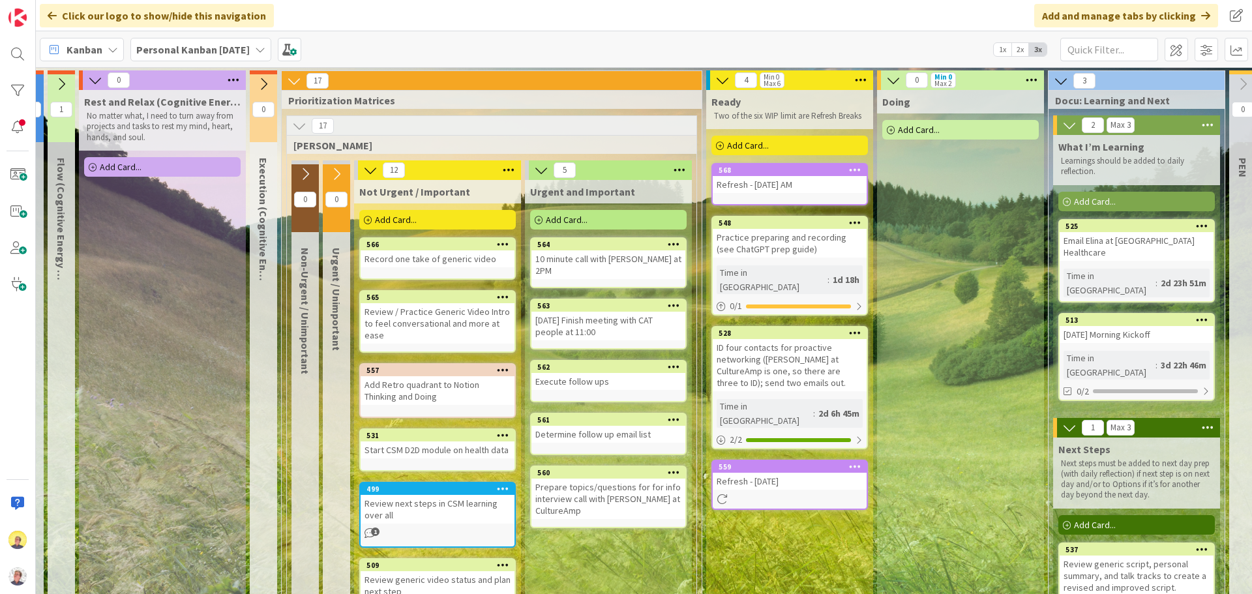
click at [816, 452] on div "Refresh - [DATE]" at bounding box center [790, 481] width 154 height 17
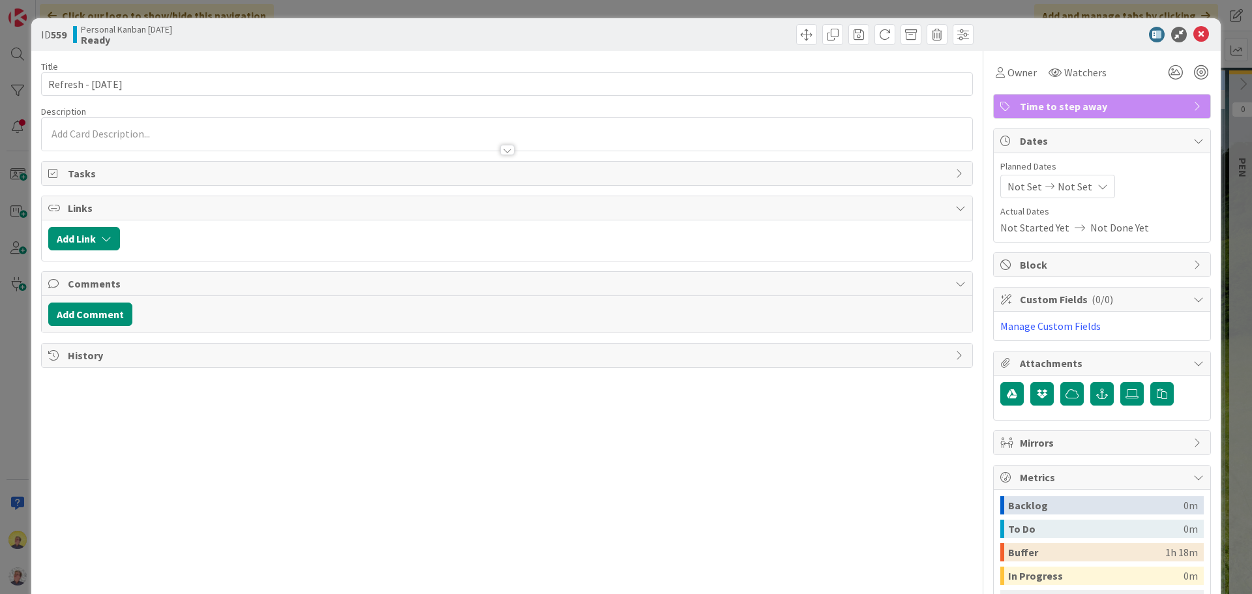
type textarea "x"
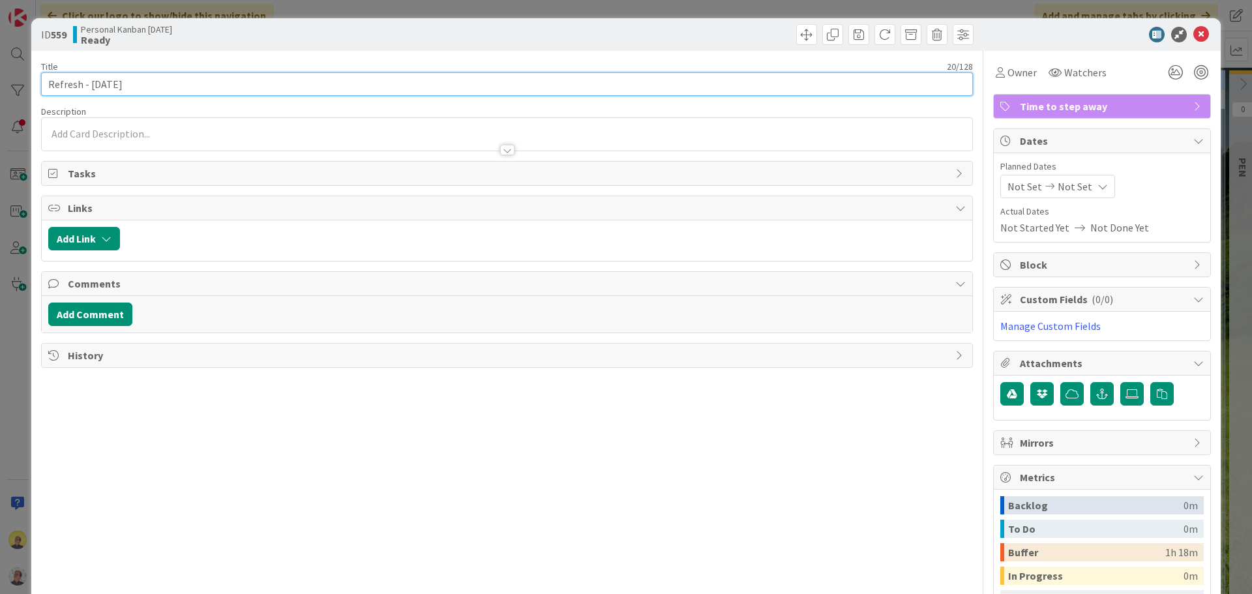
click at [180, 83] on input "Refresh - [DATE]" at bounding box center [507, 83] width 932 height 23
type input "Refresh - [DATE] PM"
type textarea "x"
type input "Refresh - [DATE] PM"
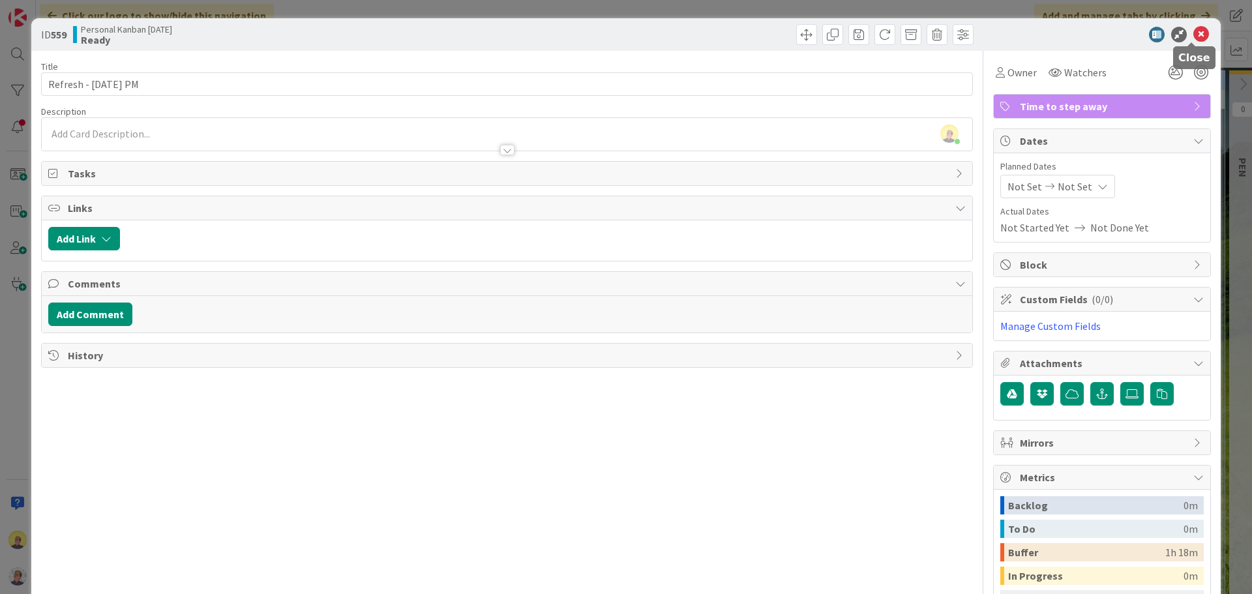
click at [1001, 35] on icon at bounding box center [1201, 35] width 16 height 16
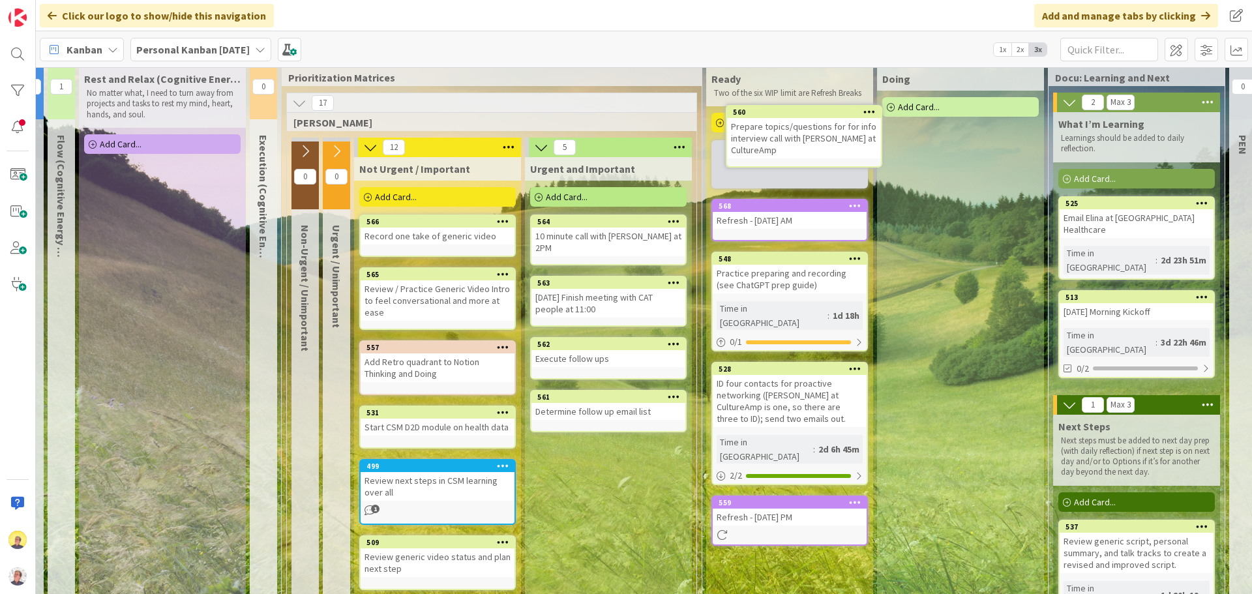
scroll to position [0, 195]
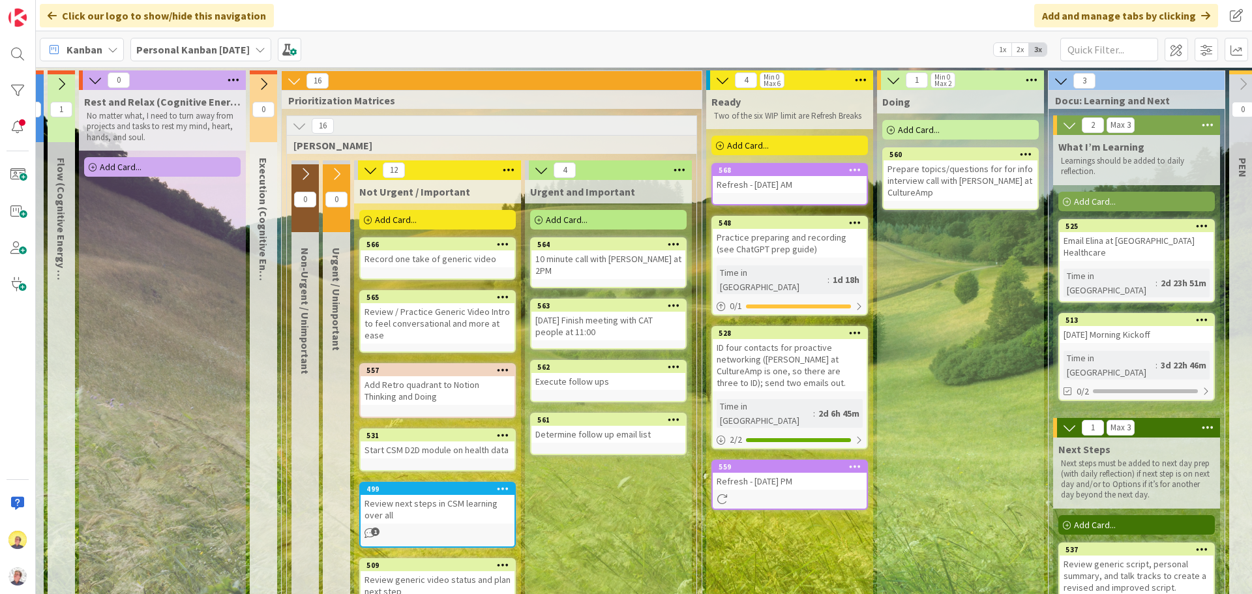
click at [962, 134] on div "Add Card..." at bounding box center [960, 130] width 156 height 20
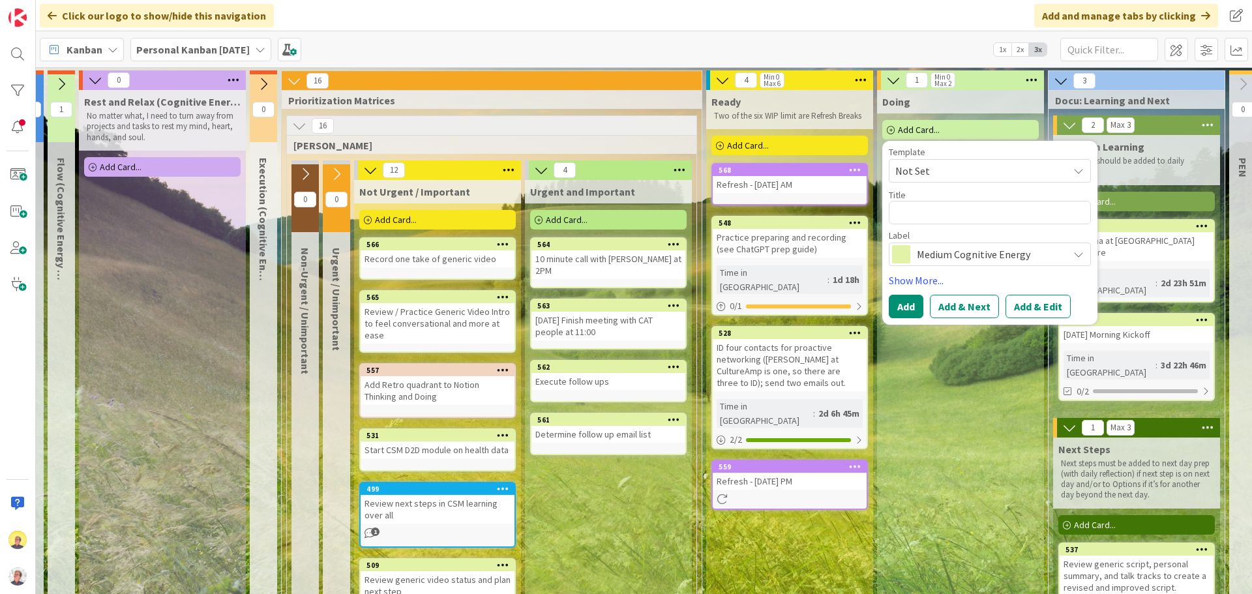
type textarea "x"
type textarea "P"
type textarea "x"
type textarea "Pr"
type textarea "x"
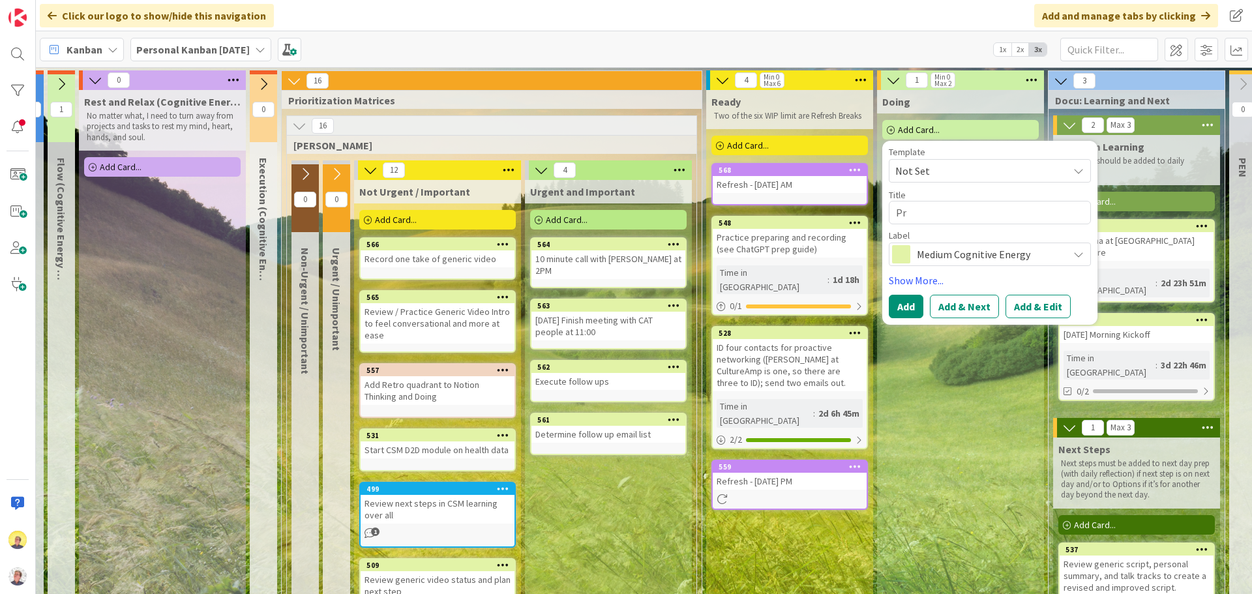
type textarea "Pre"
type textarea "x"
type textarea "Prep"
type textarea "x"
type textarea "Prepa"
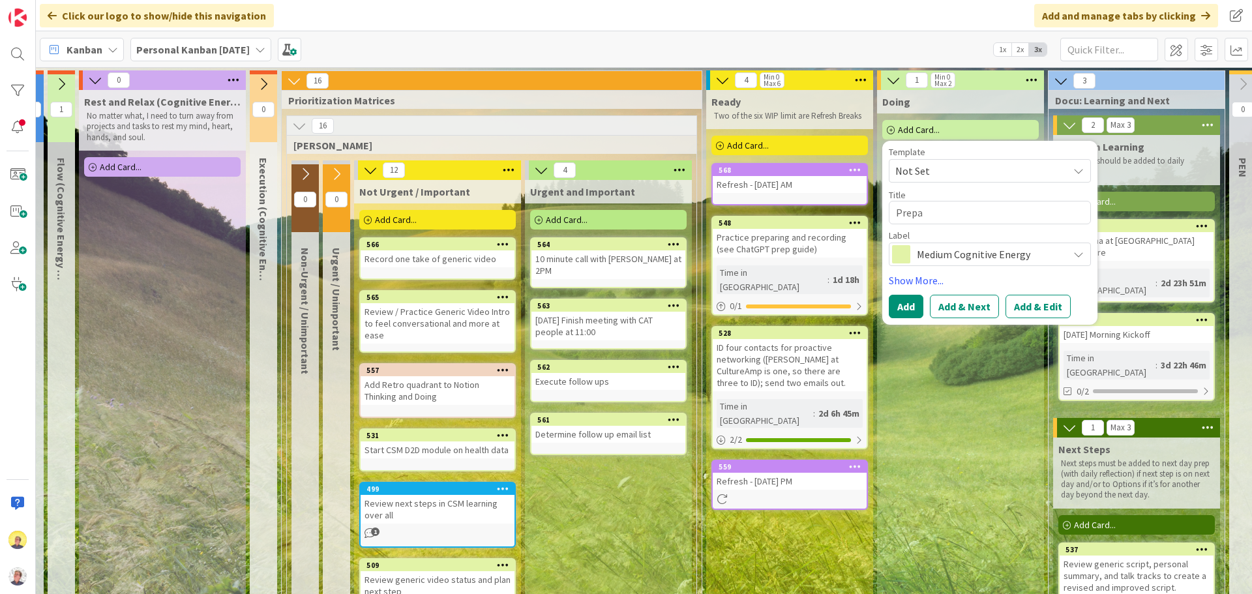
type textarea "x"
type textarea "Prepar"
type textarea "x"
type textarea "Prepare"
type textarea "x"
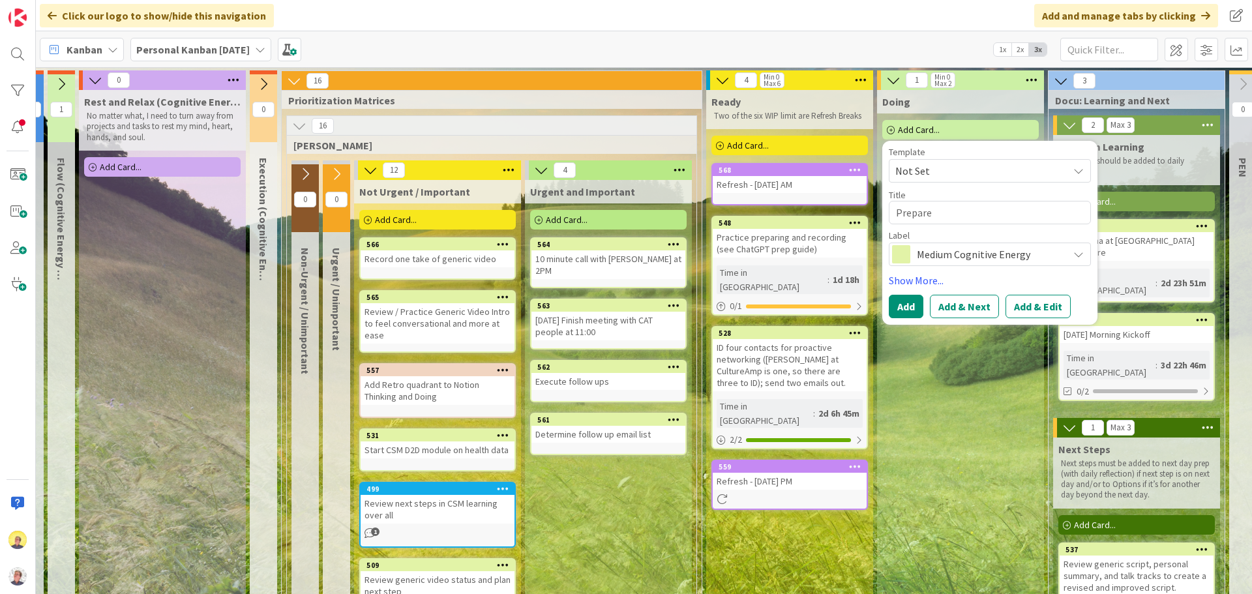
type textarea "Prepare"
type textarea "x"
type textarea "Prepare f"
type textarea "x"
type textarea "Prepare fo"
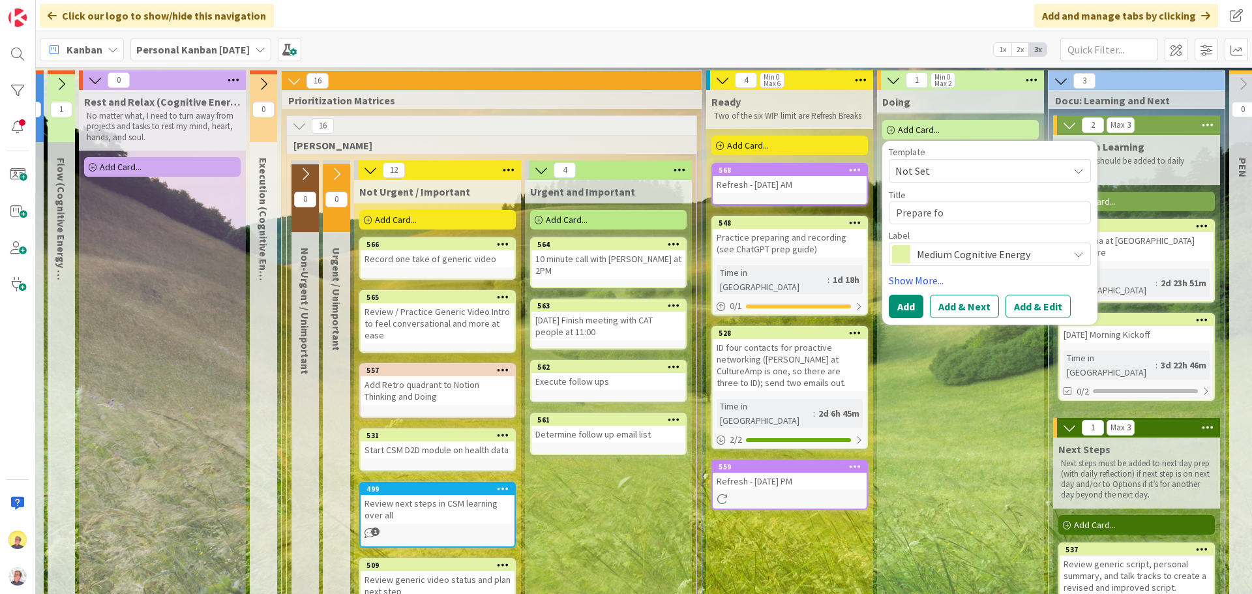
type textarea "x"
type textarea "Prepare for"
type textarea "x"
type textarea "Prepare for F"
type textarea "x"
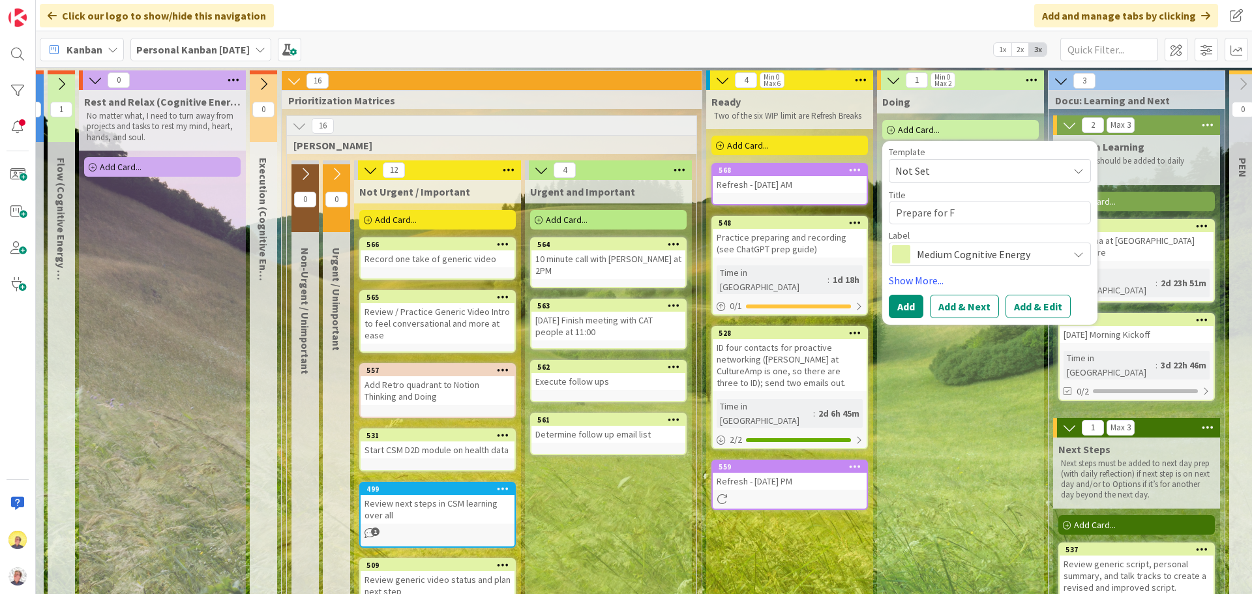
type textarea "Prepare for Fr"
type textarea "x"
type textarea "Prepare for Frid"
type textarea "x"
type textarea "Prepare for [PERSON_NAME]"
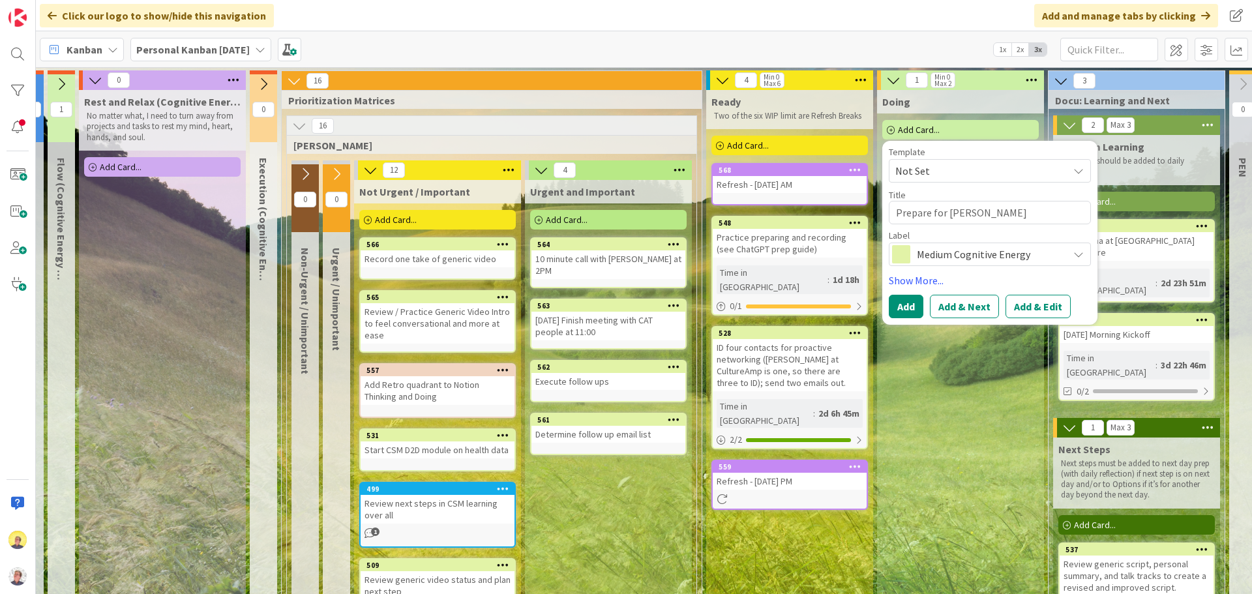
type textarea "x"
type textarea "Prepare for [DATE]"
type textarea "x"
type textarea "Prepare for [DATE]"
type textarea "x"
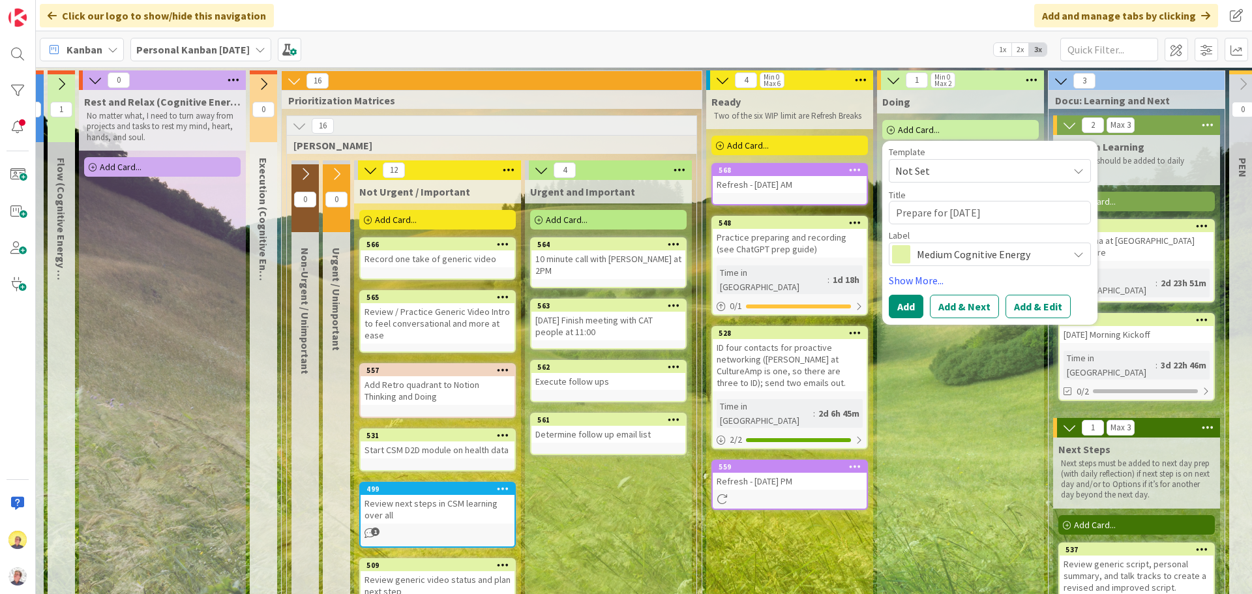
type textarea "Prepare for [DATE] F"
type textarea "x"
type textarea "Prepare for [DATE] Fi"
type textarea "x"
type textarea "Prepare for [DATE] Fin"
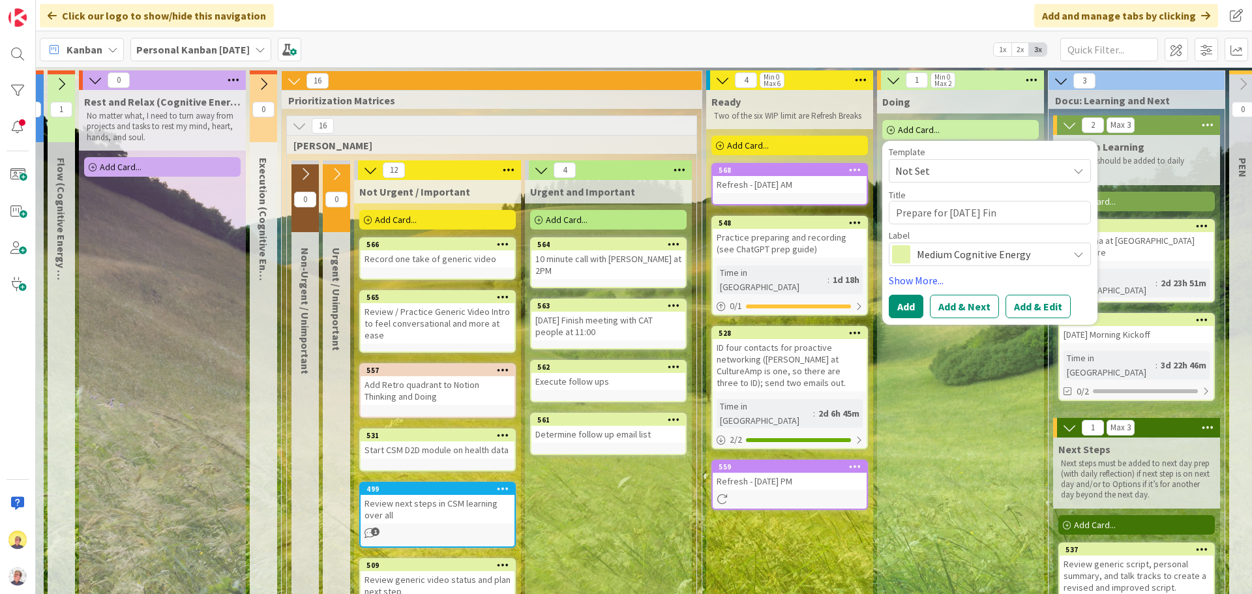
type textarea "x"
type textarea "Prepare for [DATE] Fini"
type textarea "x"
type textarea "Prepare for [DATE] Finis"
type textarea "x"
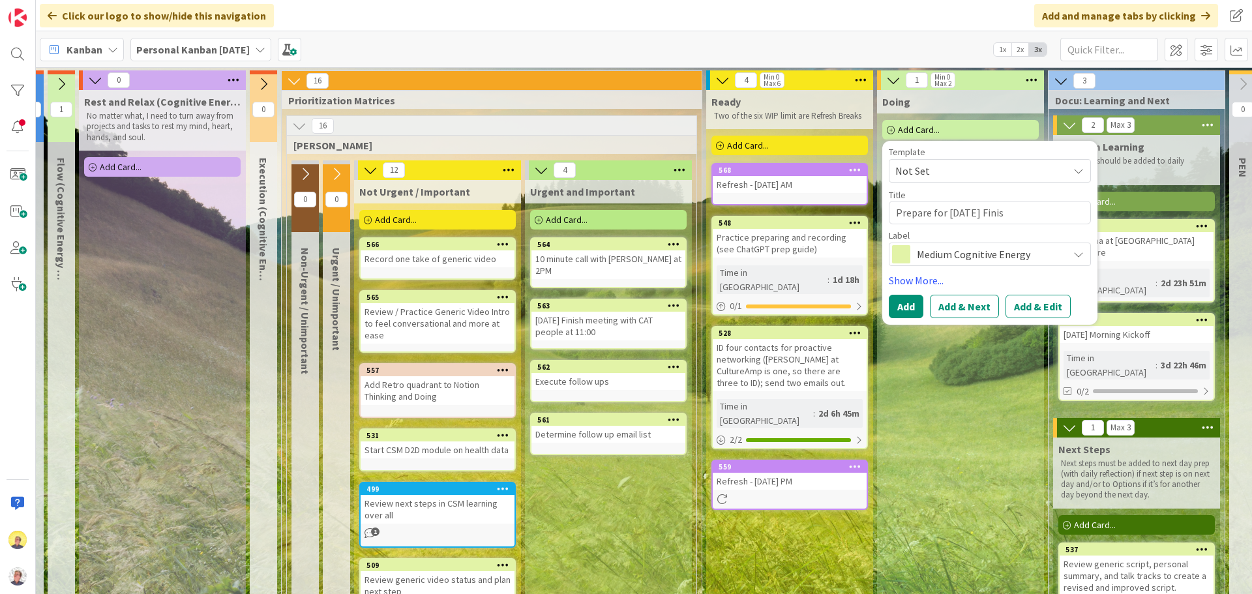
type textarea "Prepare for [DATE] Finish"
type textarea "x"
type textarea "Prepare for [DATE] Finish:"
type textarea "x"
type textarea "Prepare for [DATE] Finish:"
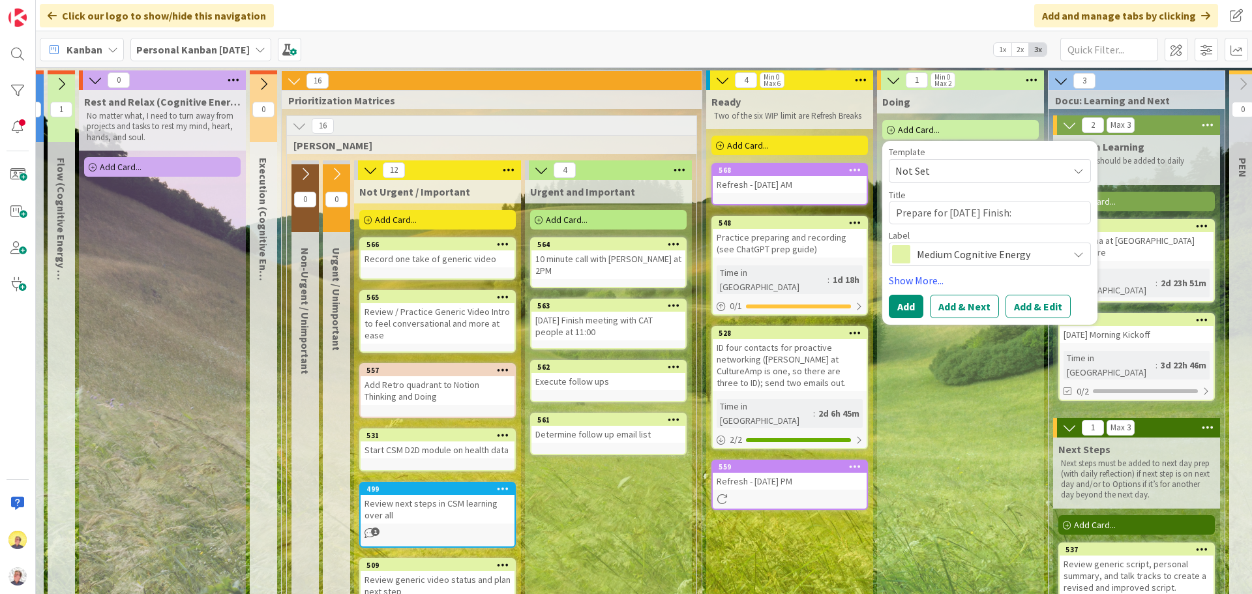
type textarea "x"
type textarea "Prepare for [DATE] Finish: W"
type textarea "x"
type textarea "Prepare for [DATE] Finish: Wh"
type textarea "x"
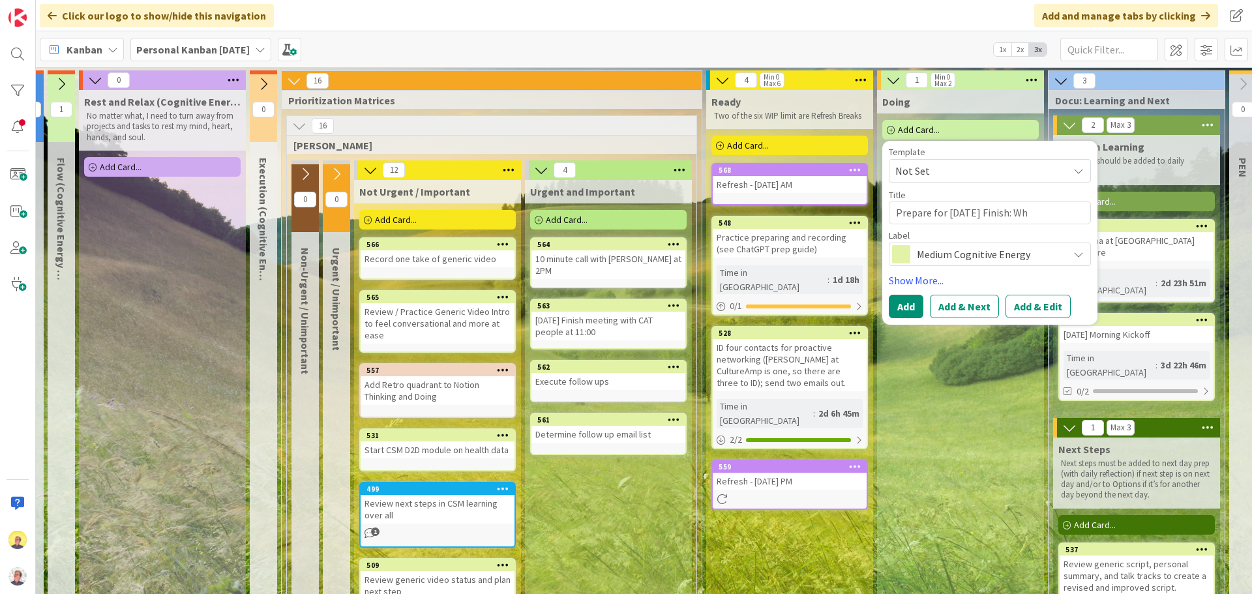
type textarea "Prepare for [DATE] Finish: Wha"
type textarea "x"
type textarea "Prepare for [DATE] Finish: What"
type textarea "x"
type textarea "Prepare for [DATE] Finish: What"
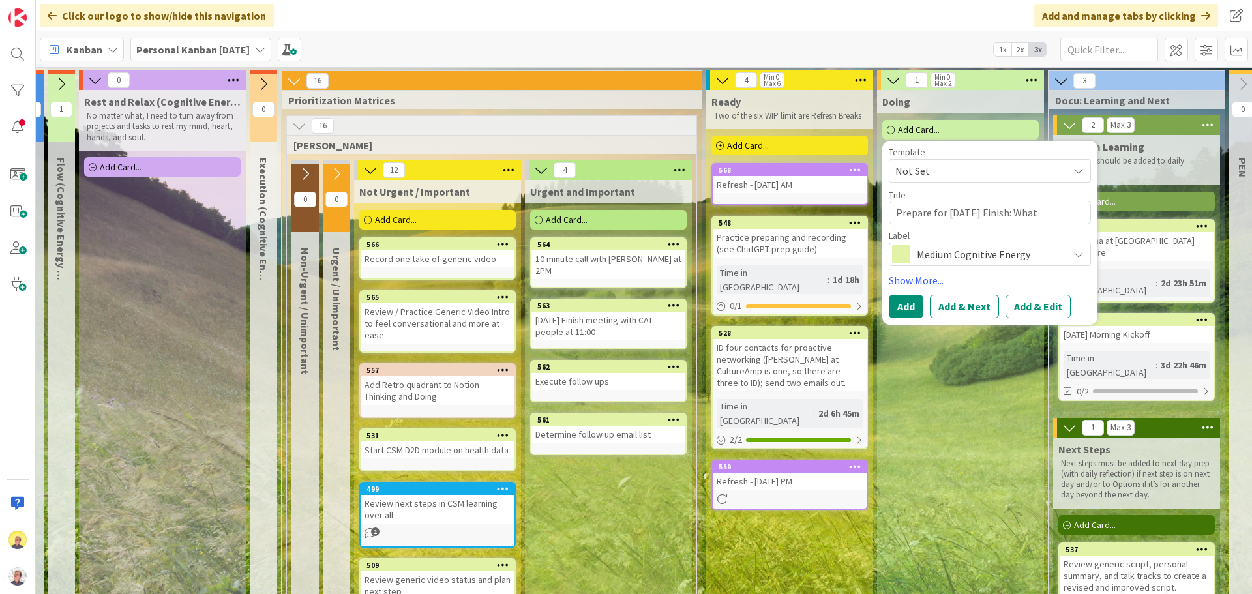
type textarea "x"
type textarea "Prepare for [DATE] Finish: Wha"
type textarea "x"
type textarea "Prepare for [DATE] Finish: Wh"
type textarea "x"
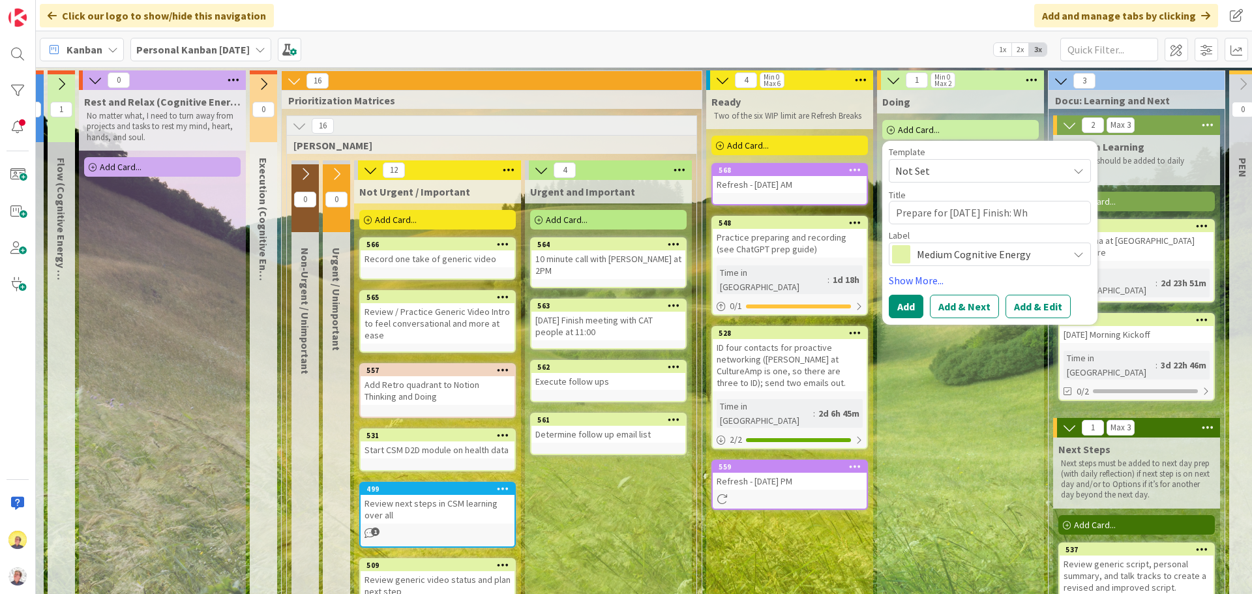
type textarea "Prepare for [DATE] Finish: W"
type textarea "x"
type textarea "Prepare for [DATE] Finish:"
type textarea "x"
type textarea "Prepare for [DATE] Finish: C"
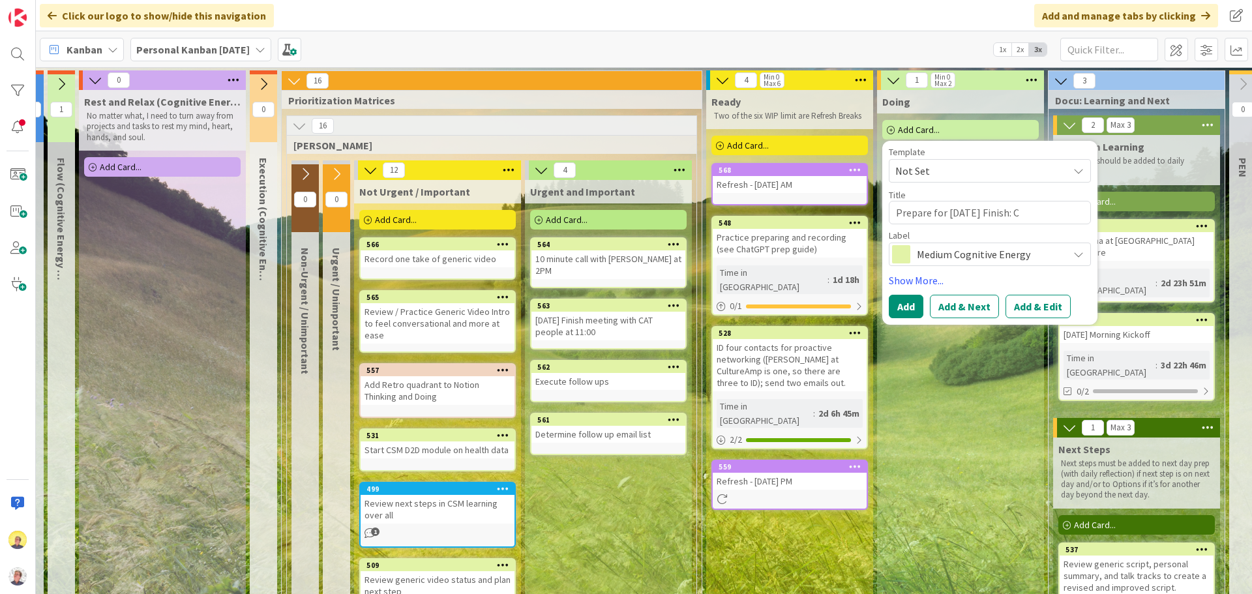
type textarea "x"
type textarea "Prepare for [DATE] Finish: Co"
type textarea "x"
type textarea "Prepare for [DATE] Finish: Com"
type textarea "x"
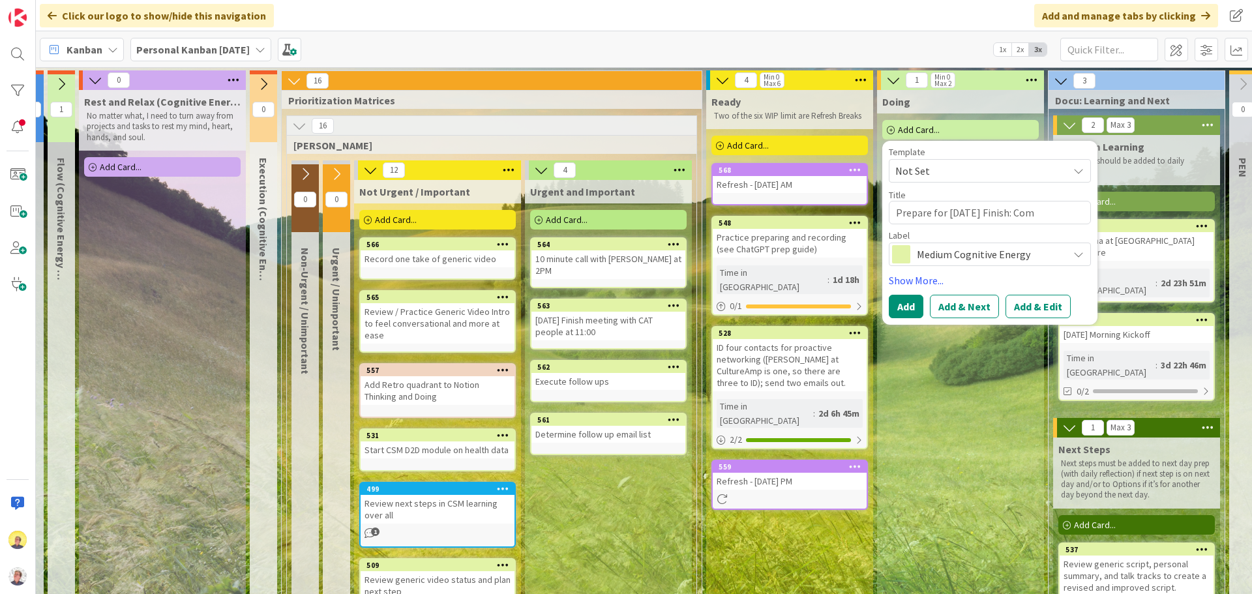
type textarea "Prepare for [DATE] Finish: Coma"
type textarea "x"
type textarea "Prepare for [DATE] Finish: Comar"
type textarea "x"
type textarea "Prepare for [DATE] Finish: Comare"
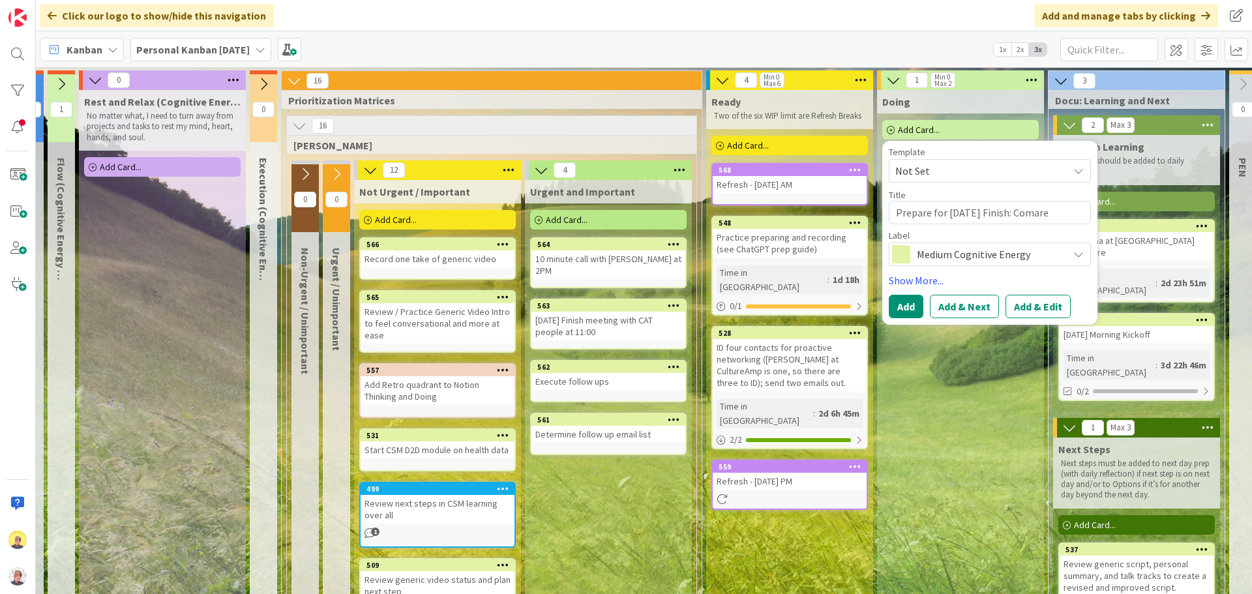
type textarea "x"
type textarea "Prepare for [DATE] Finish: Comar"
type textarea "x"
type textarea "Prepare for [DATE] Finish: Coma"
type textarea "x"
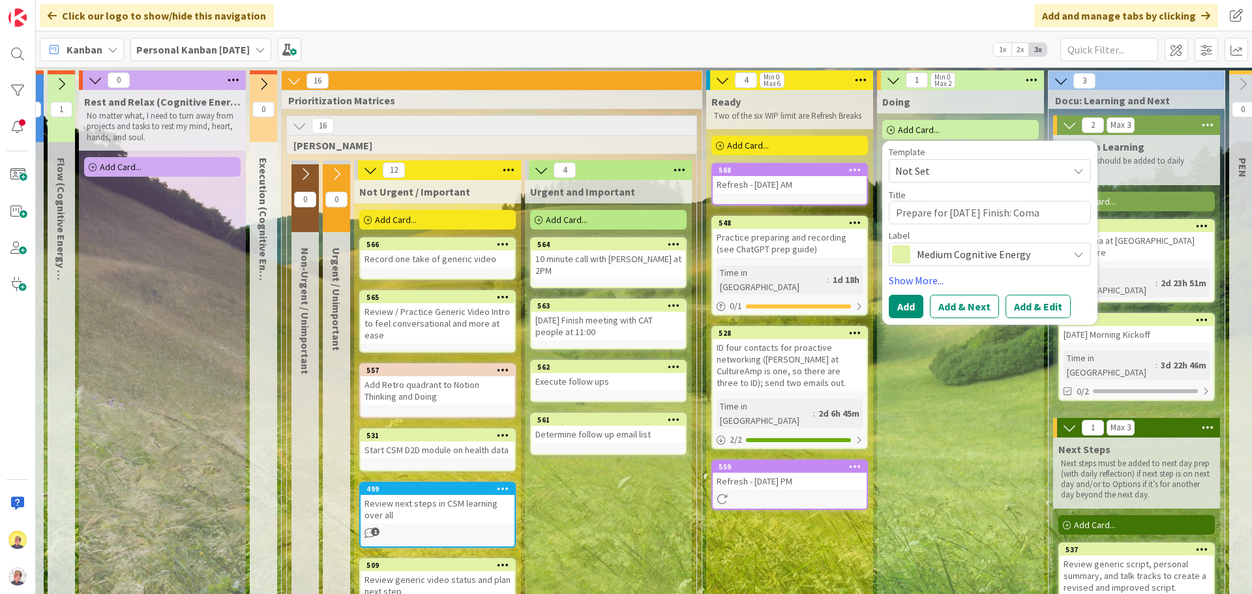
type textarea "Prepare for [DATE] Finish: Com"
type textarea "x"
type textarea "Prepare for [DATE] Finish: Compa"
type textarea "x"
type textarea "Prepare for [DATE] Finish: Compar"
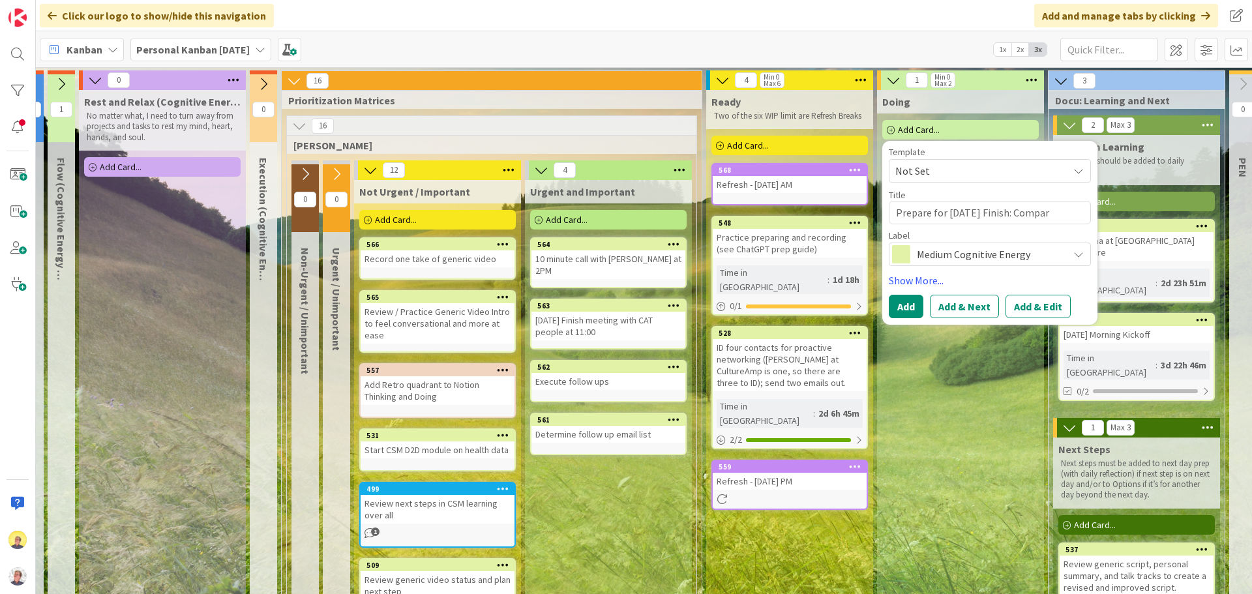
type textarea "x"
type textarea "Prepare for [DATE] Finish: Compare"
type textarea "x"
type textarea "Prepare for [DATE] Finish: Compare"
type textarea "x"
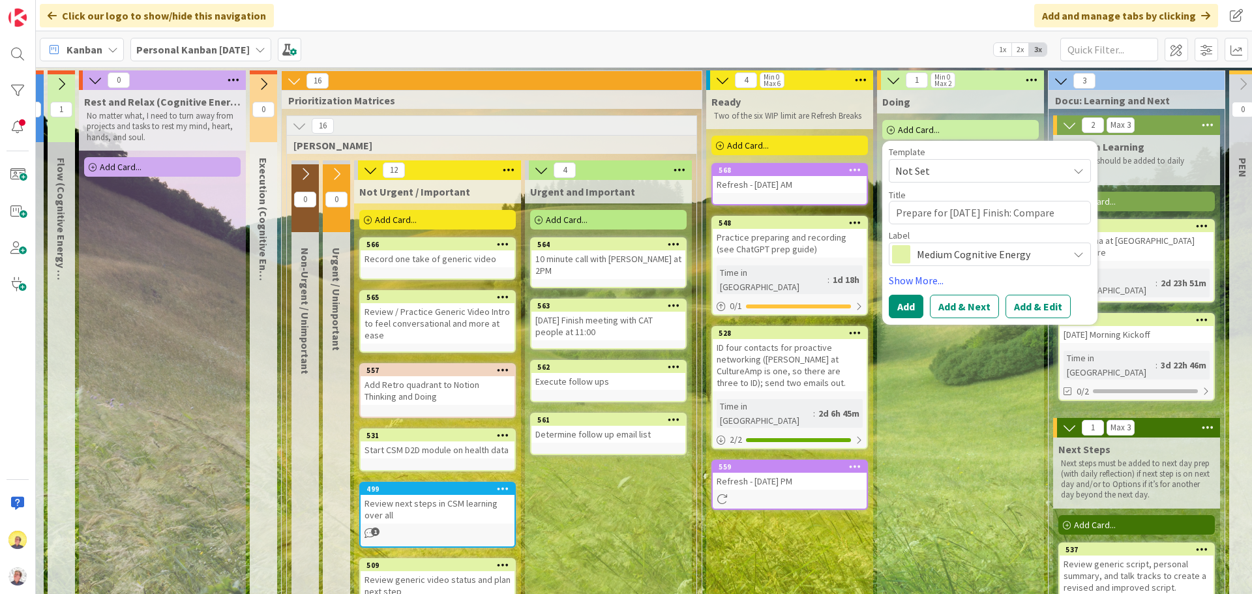
type textarea "Prepare for [DATE] Finish: Compare t"
type textarea "x"
type textarea "Prepare for [DATE] Finish: Compare to"
type textarea "x"
type textarea "Prepare for [DATE] Finish: Compare to"
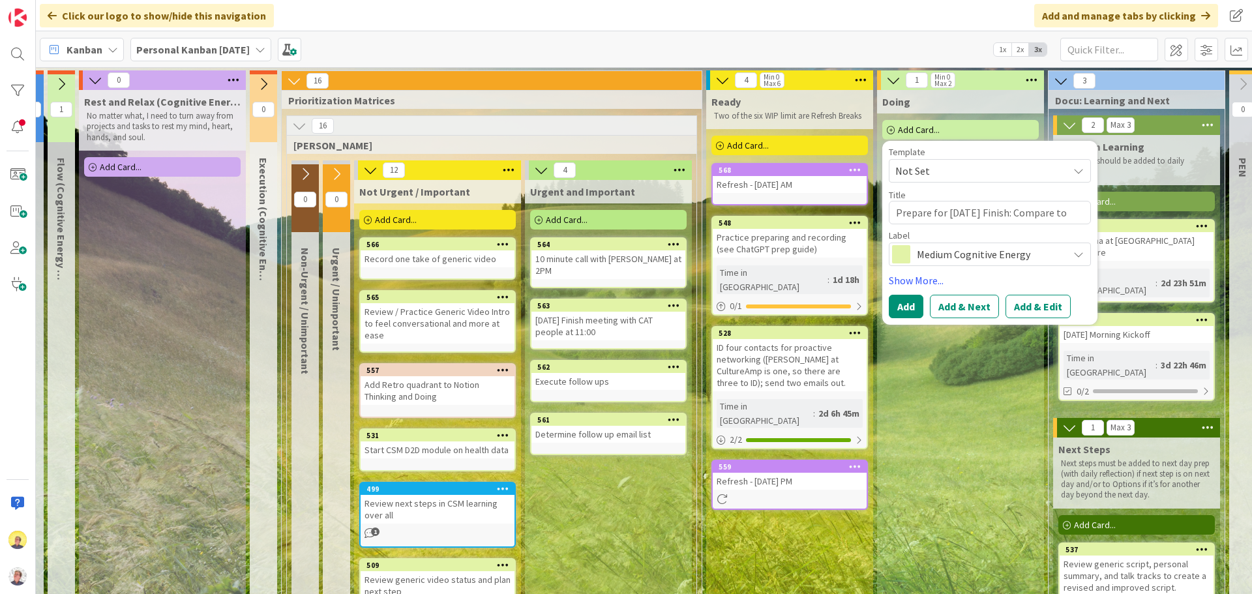
type textarea "x"
type textarea "Prepare for [DATE] Finish: Compare to p"
type textarea "x"
type textarea "Prepare for [DATE] Finish: Compare to pl"
type textarea "x"
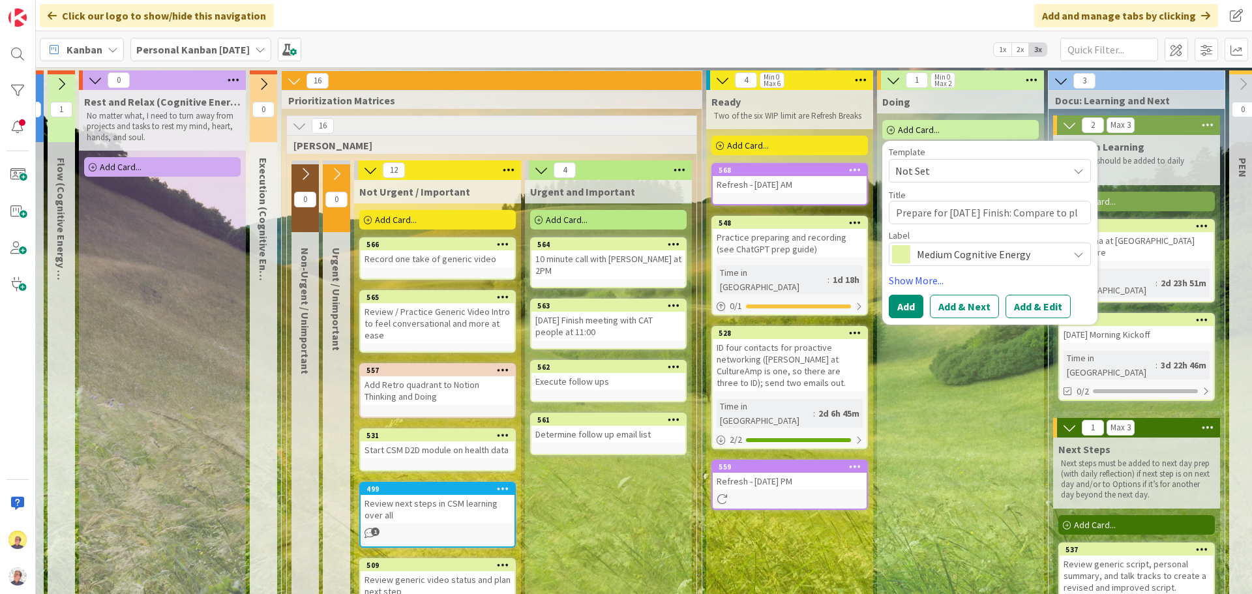
type textarea "Prepare for [DATE] Finish: Compare to pla"
type textarea "x"
type textarea "Prepare for [DATE] Finish: Compare to plan"
click at [897, 295] on button "Add" at bounding box center [906, 306] width 35 height 23
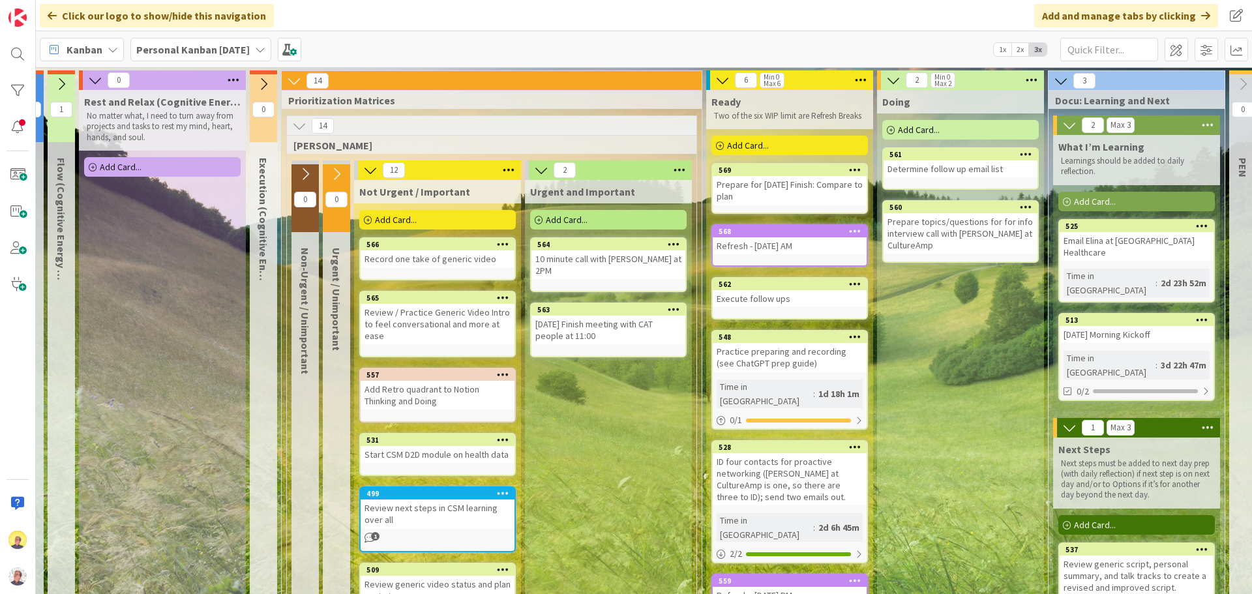
click at [1001, 326] on div "[DATE] Morning Kickoff" at bounding box center [1137, 334] width 154 height 17
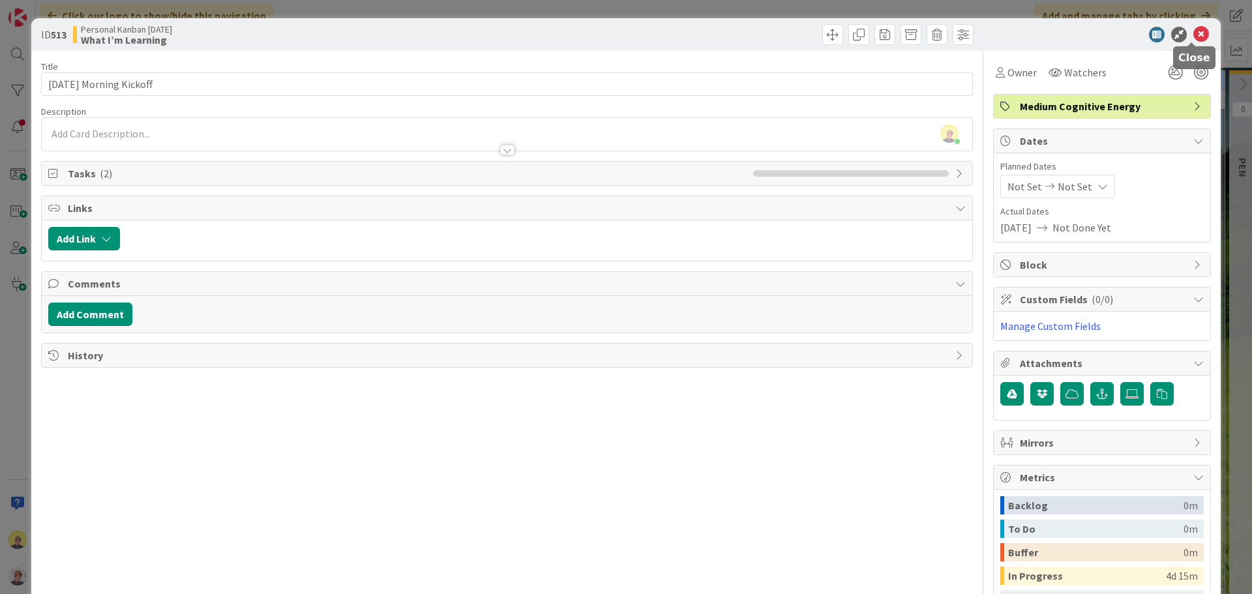
click at [1001, 32] on icon at bounding box center [1201, 35] width 16 height 16
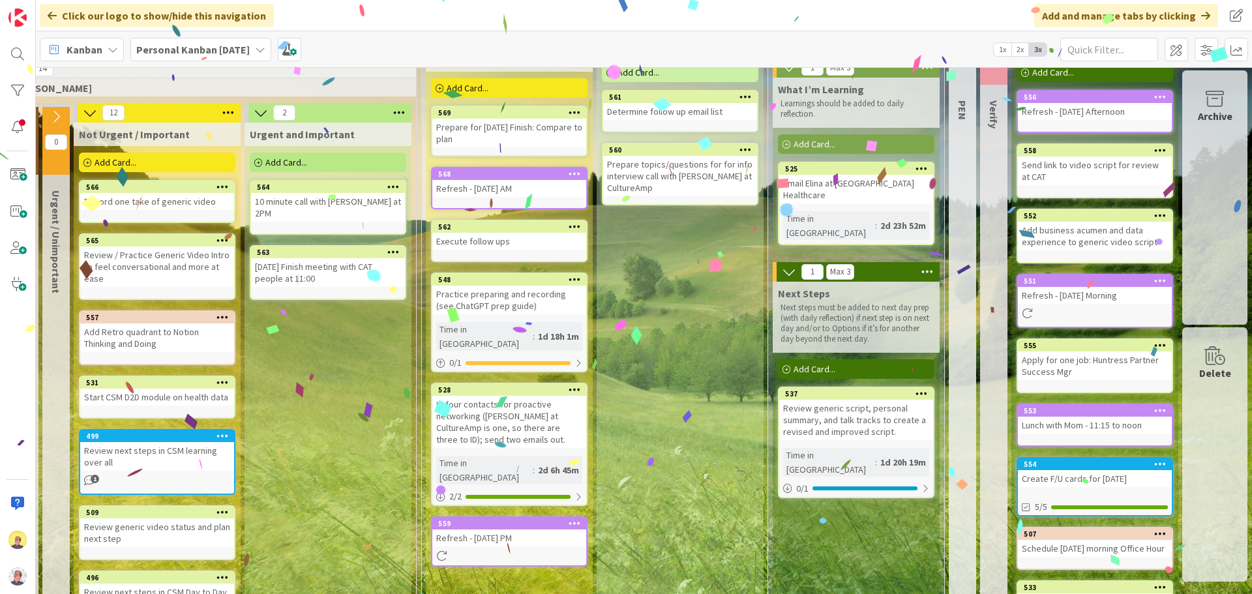
scroll to position [53, 485]
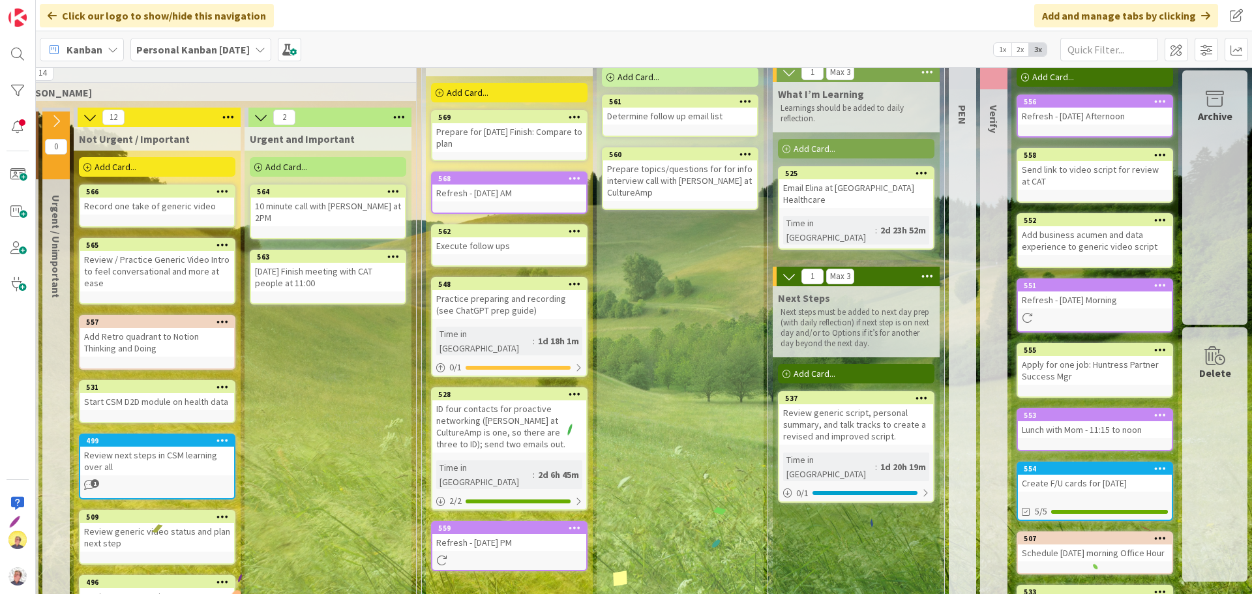
click at [845, 185] on div "Email Elina at [GEOGRAPHIC_DATA] Healthcare" at bounding box center [856, 193] width 154 height 29
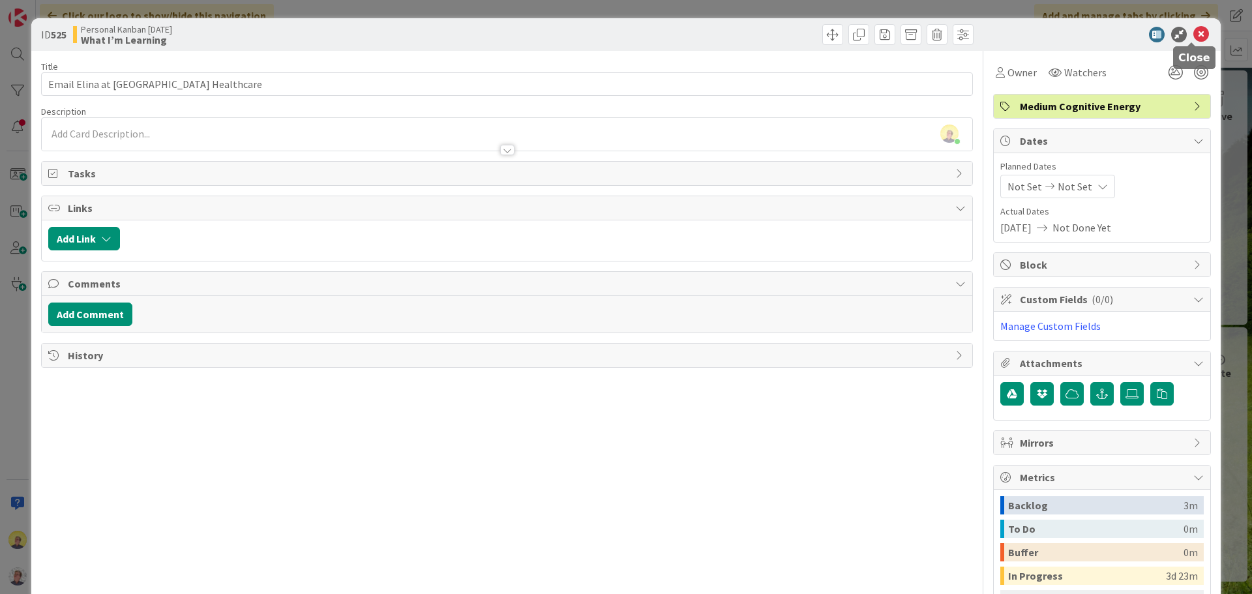
click at [1001, 35] on icon at bounding box center [1201, 35] width 16 height 16
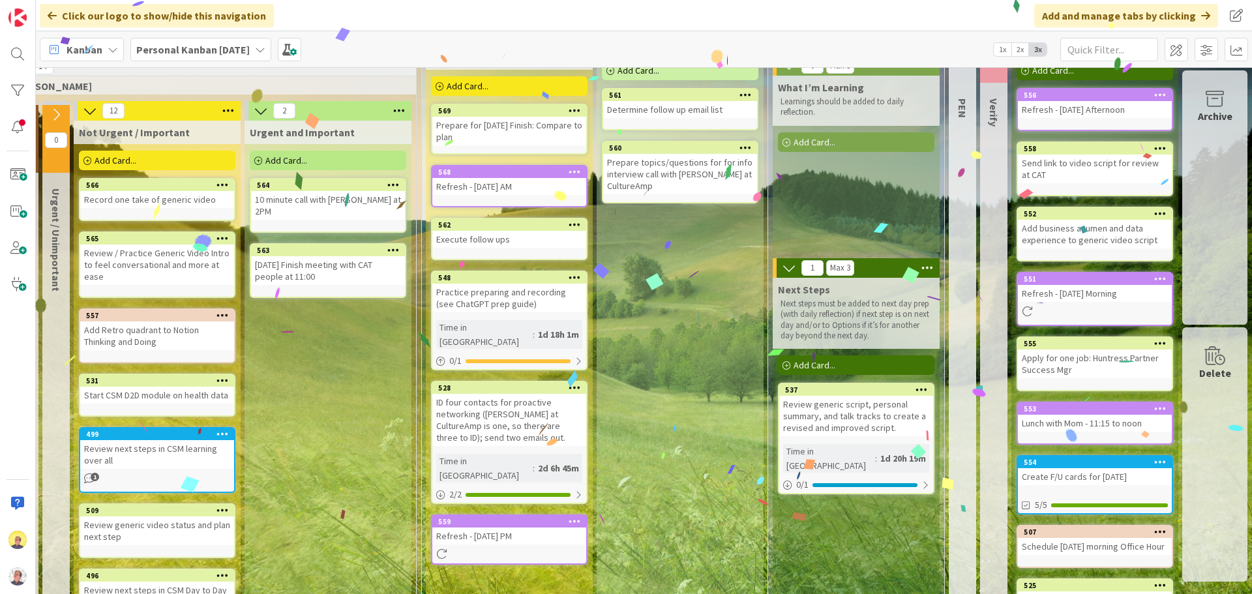
scroll to position [59, 485]
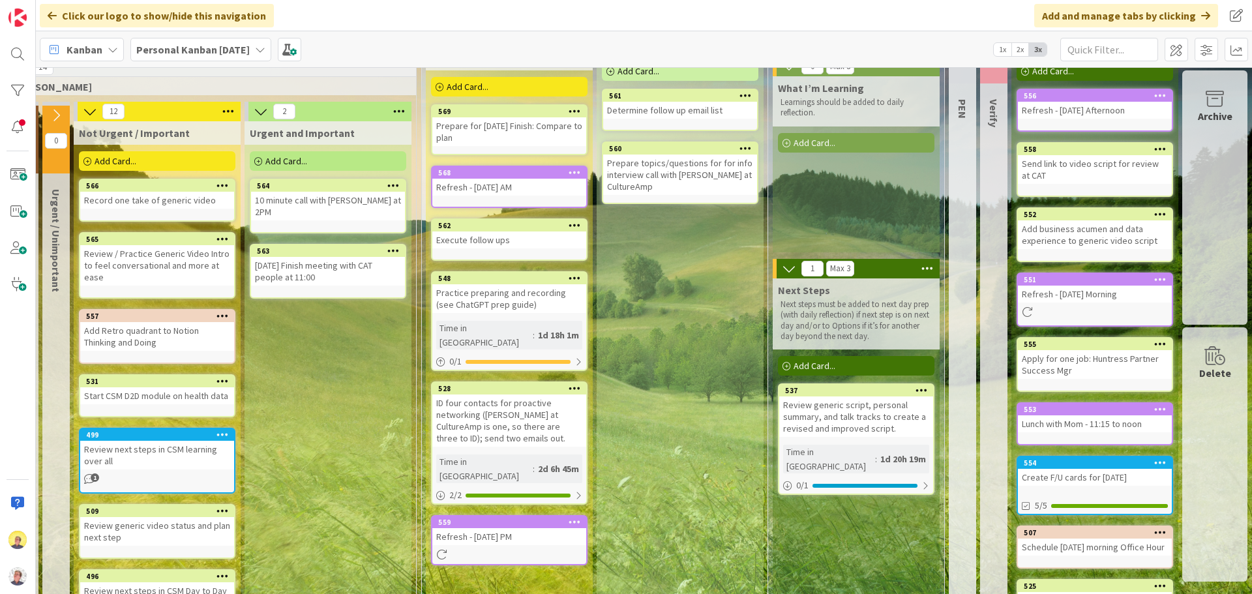
click at [823, 428] on div "Review generic script, personal summary, and talk tracks to create a revised an…" at bounding box center [856, 416] width 154 height 40
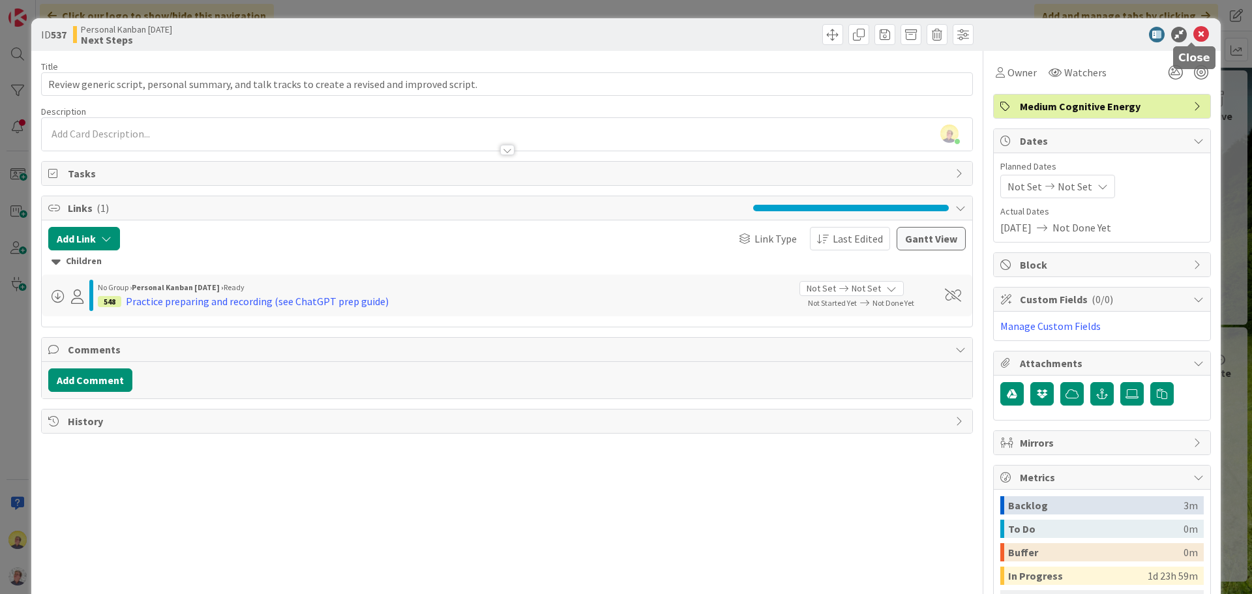
click at [1001, 33] on icon at bounding box center [1201, 35] width 16 height 16
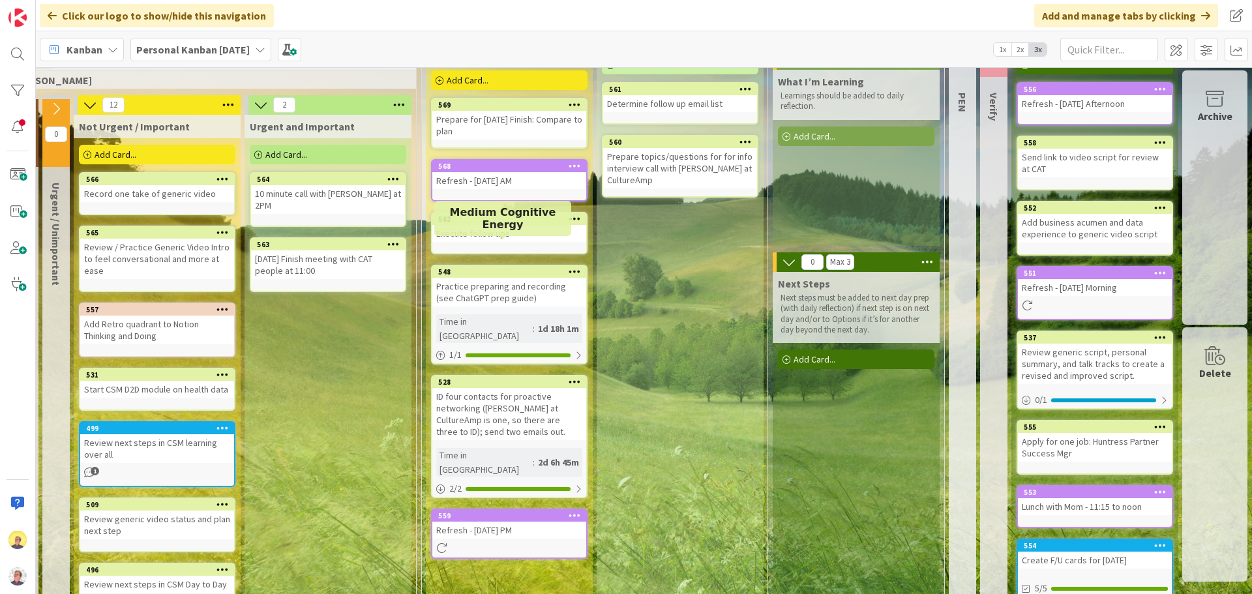
scroll to position [0, 485]
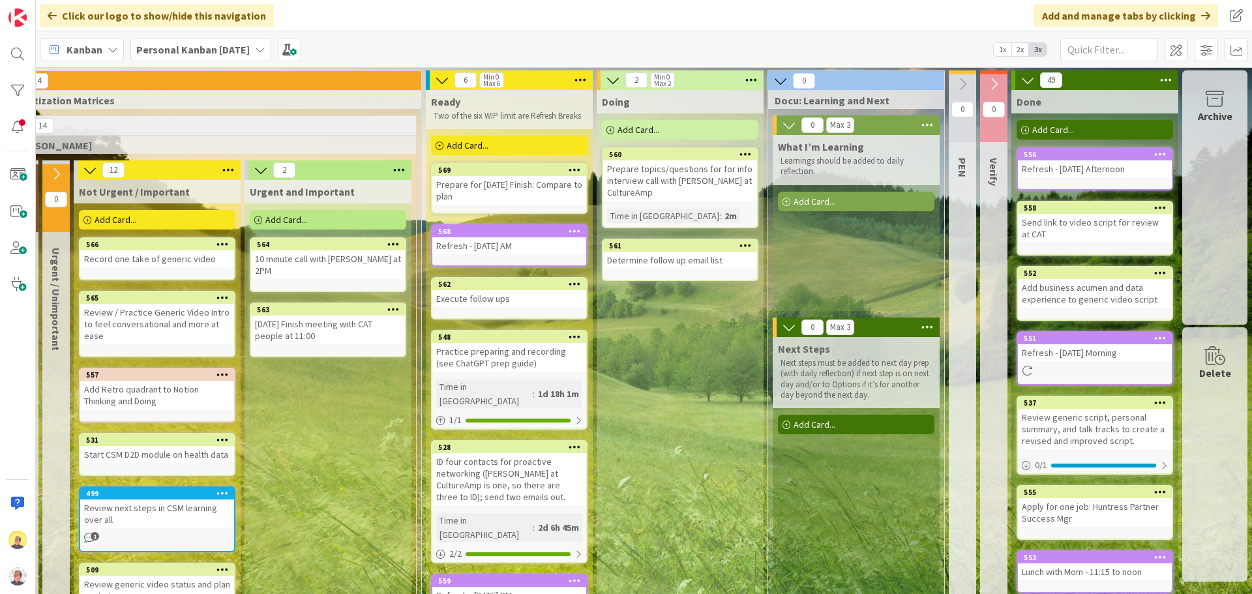
click at [276, 220] on span "Add Card..." at bounding box center [286, 220] width 42 height 12
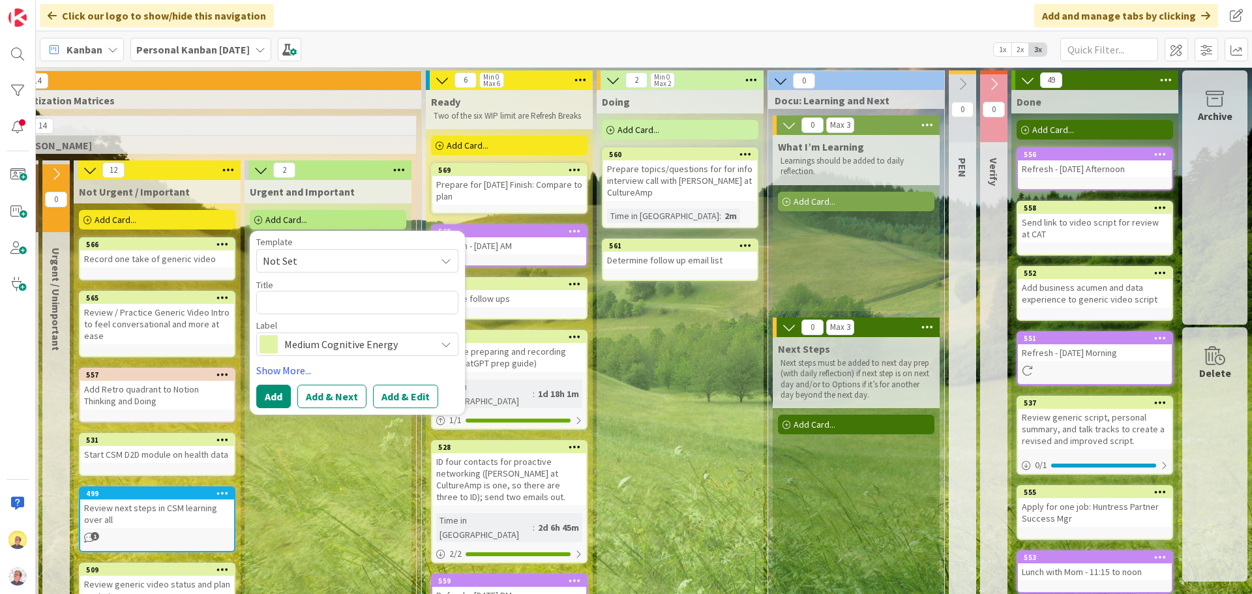
type textarea "x"
type textarea "F"
type textarea "x"
type textarea "Fr"
type textarea "x"
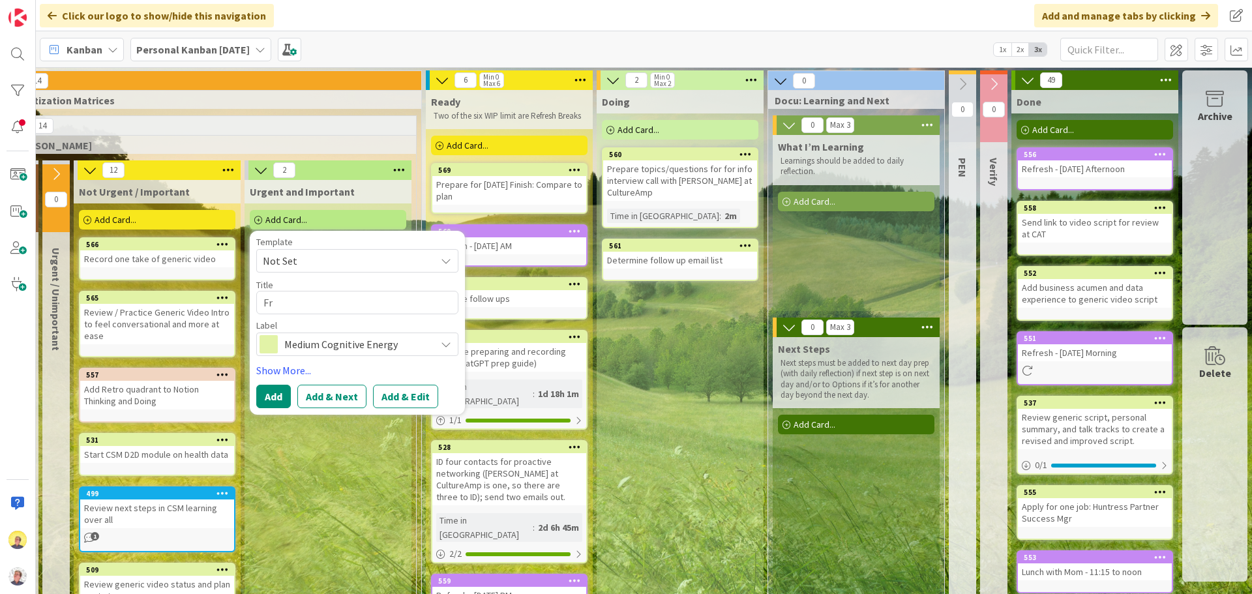
type textarea "Fri"
type textarea "x"
type textarea "Frid"
type textarea "x"
type textarea "[PERSON_NAME]"
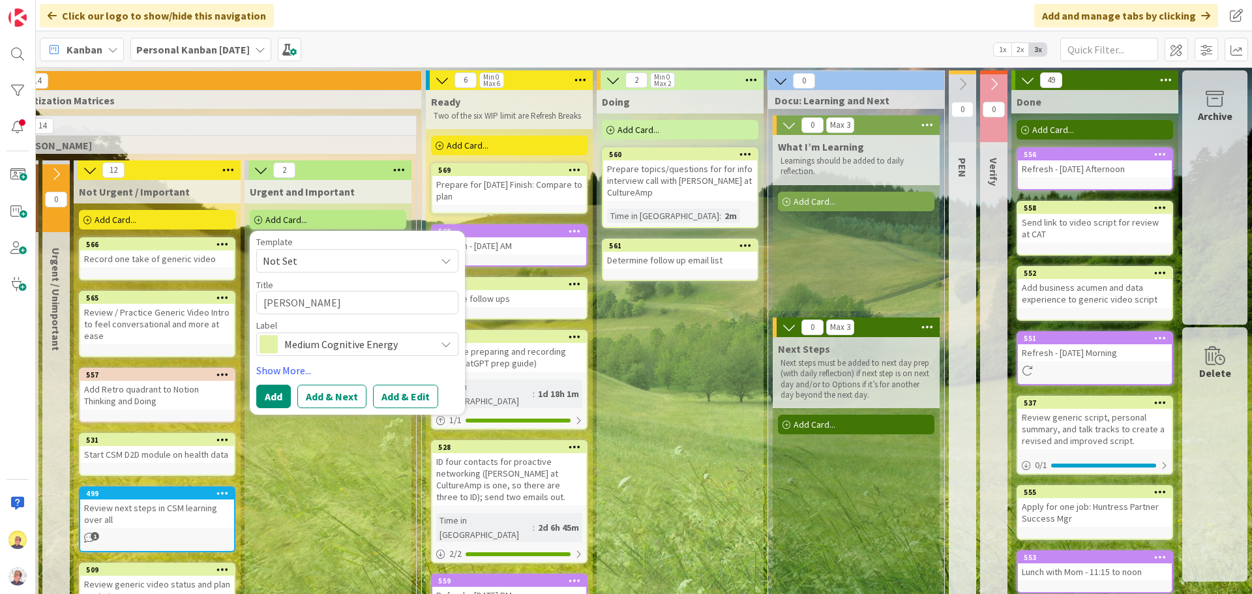
type textarea "x"
type textarea "[DATE]"
type textarea "x"
type textarea "[DATE]"
type textarea "x"
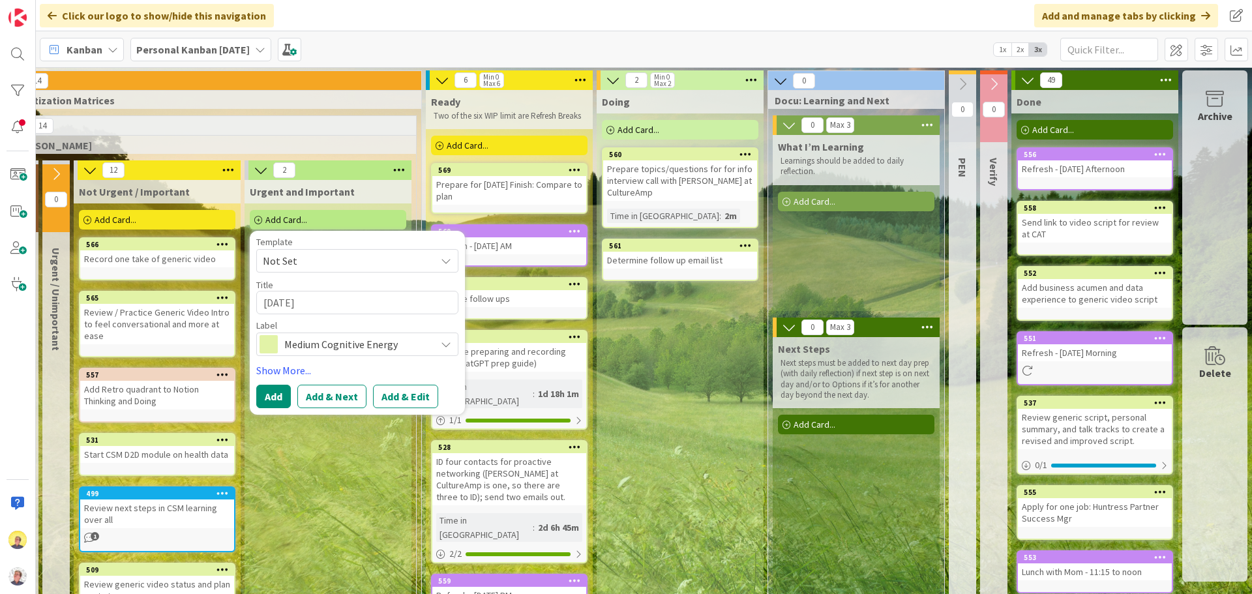
type textarea "[DATE] r"
type textarea "x"
type textarea "[DATE] re"
type textarea "x"
type textarea "[DATE] reg"
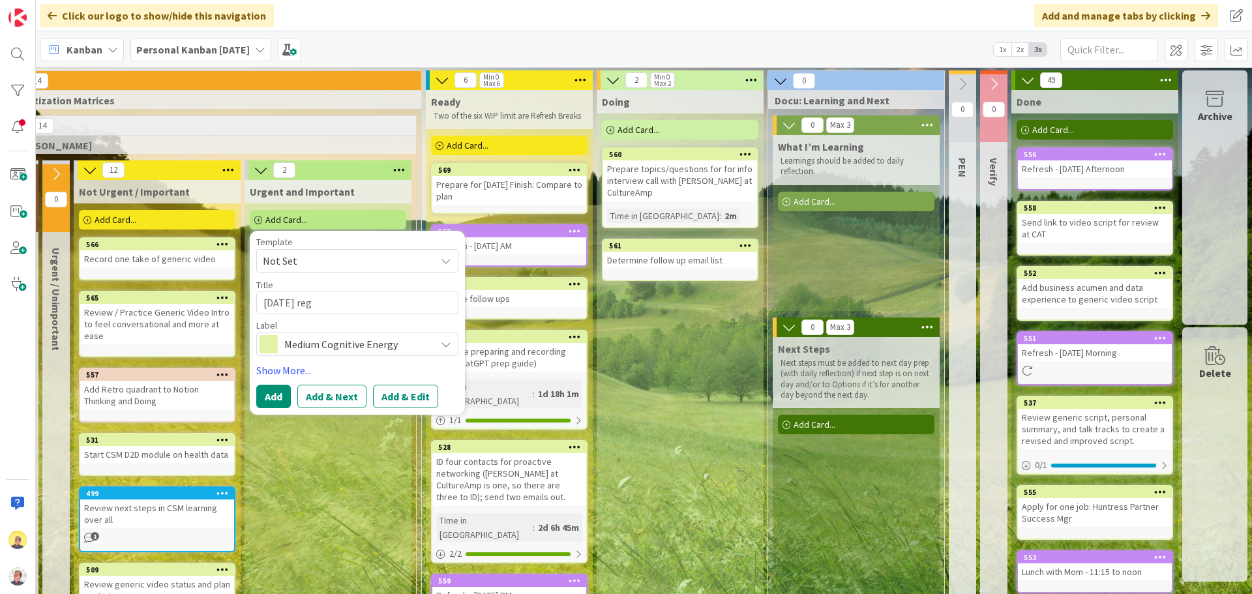
type textarea "x"
type textarea "[DATE] re"
type textarea "x"
type textarea "[DATE] ret"
type textarea "x"
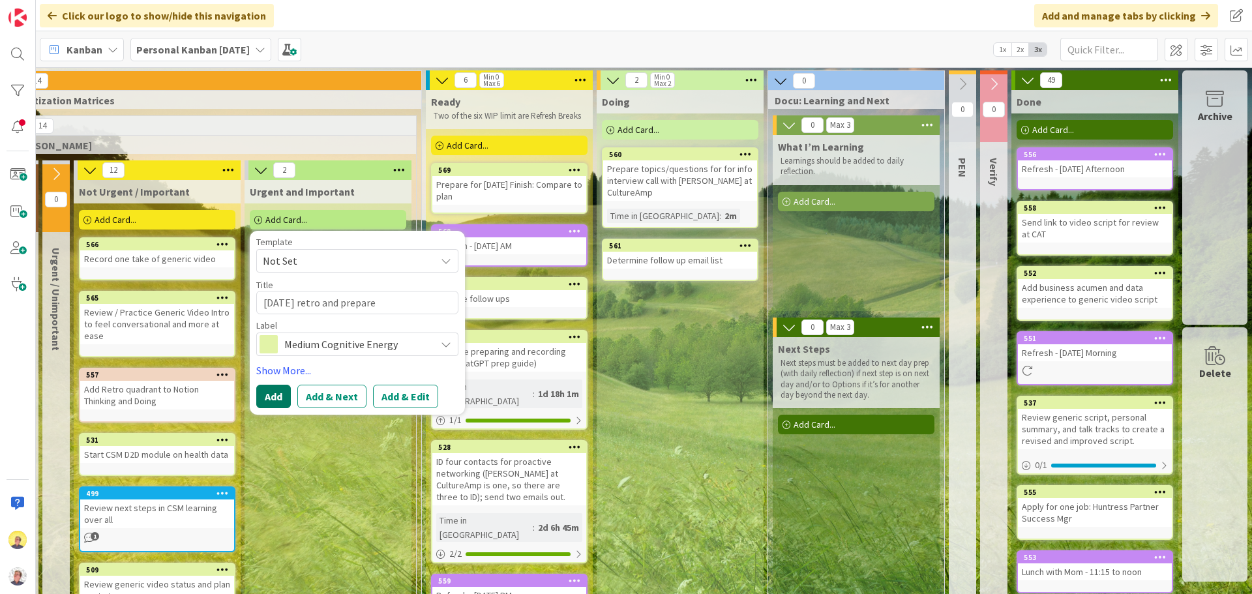
click at [256, 394] on button "Add" at bounding box center [273, 396] width 35 height 23
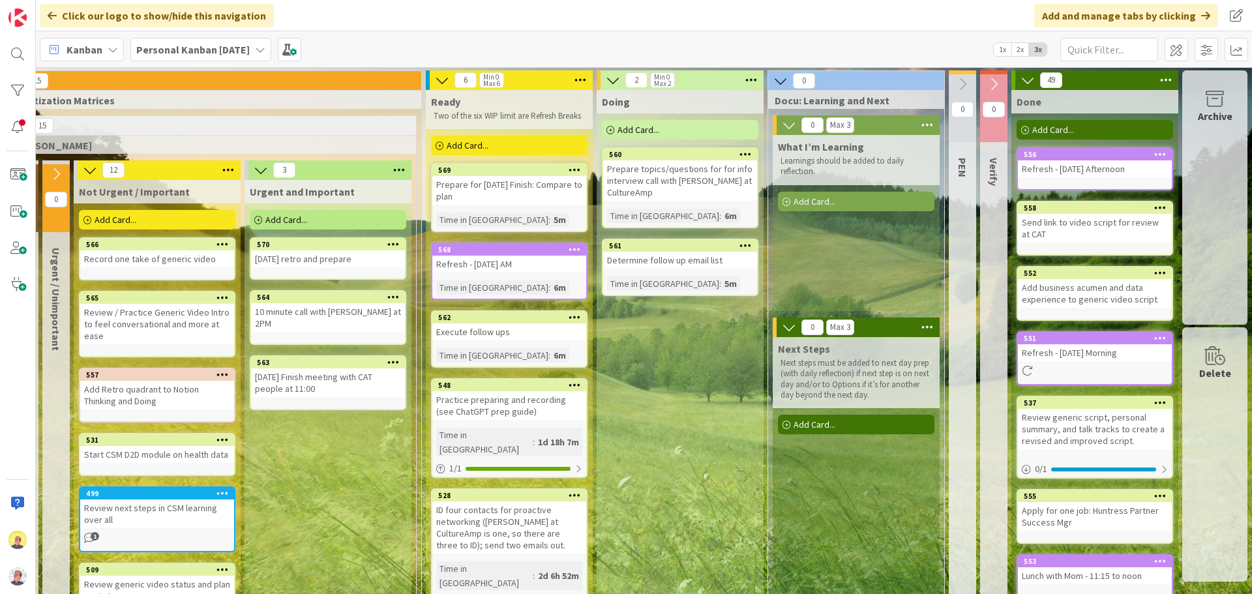
click at [657, 123] on div "Add Card..." at bounding box center [680, 130] width 156 height 20
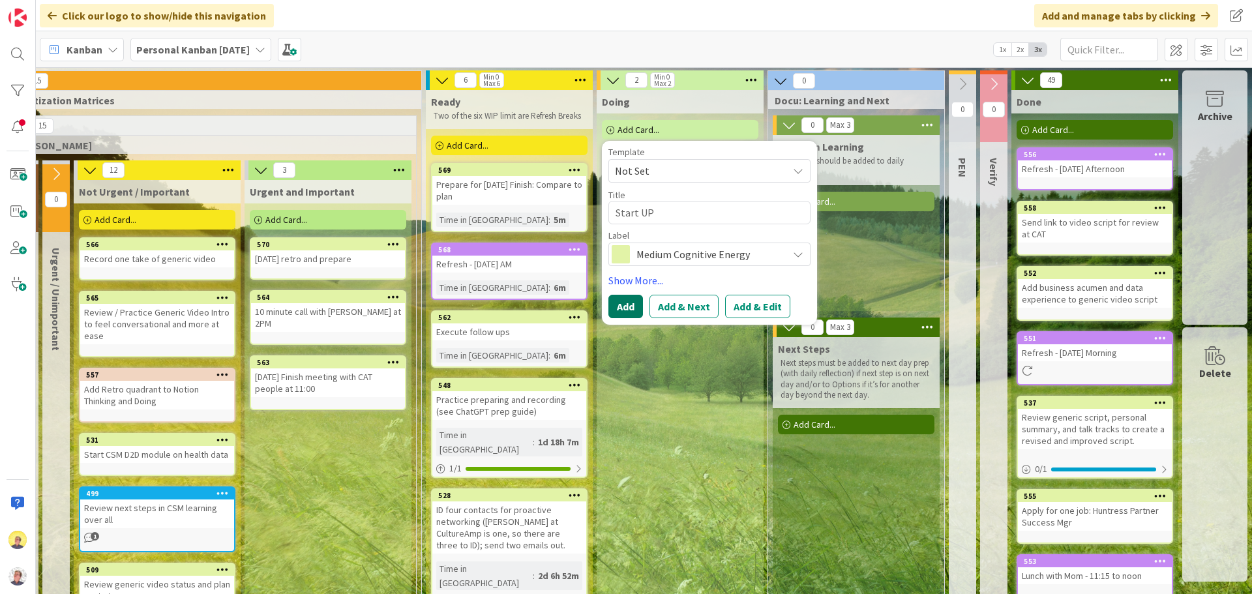
click at [623, 312] on button "Add" at bounding box center [625, 306] width 35 height 23
